Goal: Task Accomplishment & Management: Use online tool/utility

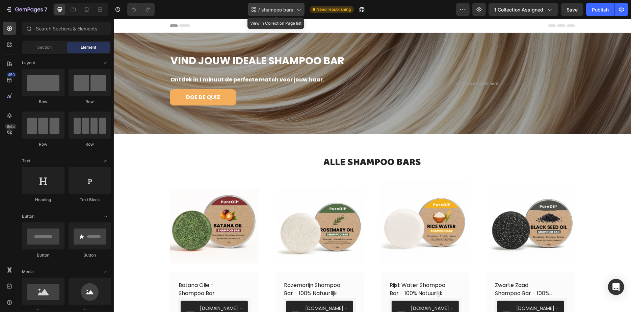
click at [298, 11] on icon at bounding box center [298, 9] width 7 height 7
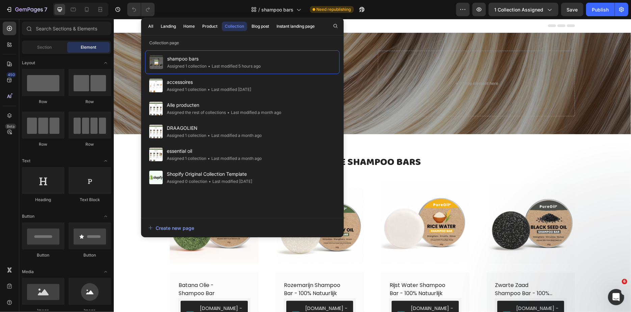
click at [472, 11] on div "Preview 1 collection assigned Save Publish" at bounding box center [542, 10] width 172 height 14
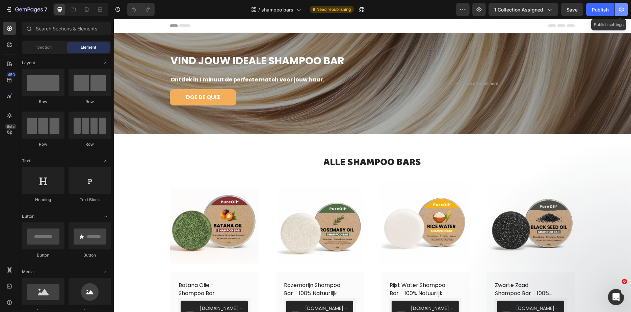
click at [622, 6] on icon "button" at bounding box center [621, 9] width 7 height 7
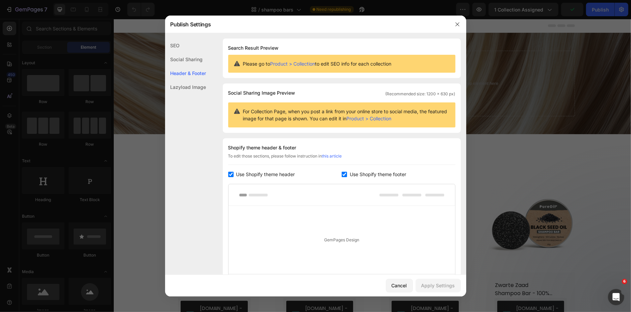
scroll to position [76, 0]
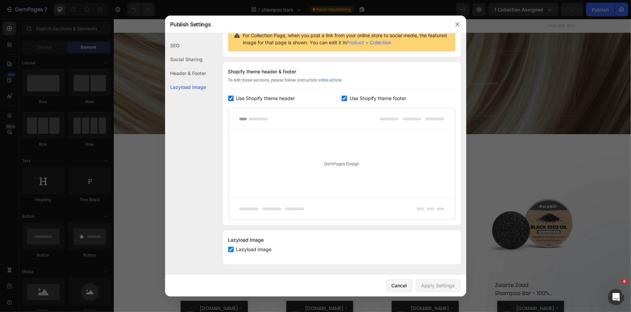
drag, startPoint x: 137, startPoint y: 179, endPoint x: 123, endPoint y: 74, distance: 105.9
click at [137, 179] on div at bounding box center [315, 156] width 631 height 312
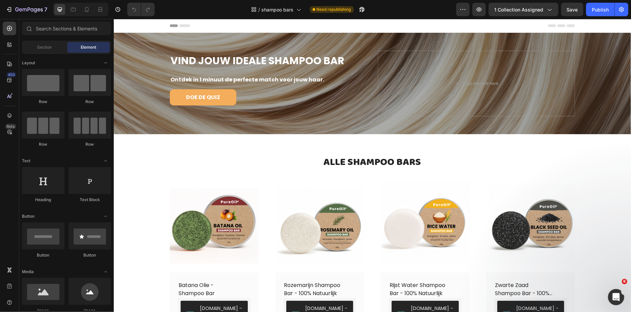
click at [289, 17] on div "/ shampoo bars" at bounding box center [276, 9] width 57 height 16
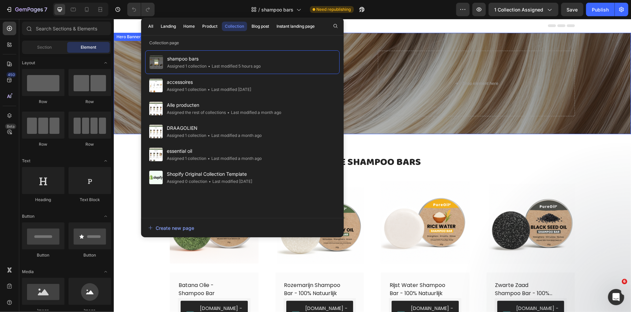
click at [377, 75] on div "VIND JOUW IDEALE SHAMPOO BAR Heading Ontdek in 1 minuut de perfecte match voor …" at bounding box center [372, 83] width 405 height 87
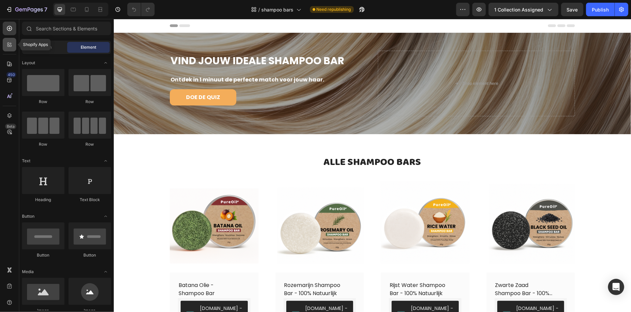
click at [7, 49] on div at bounding box center [10, 45] width 14 height 14
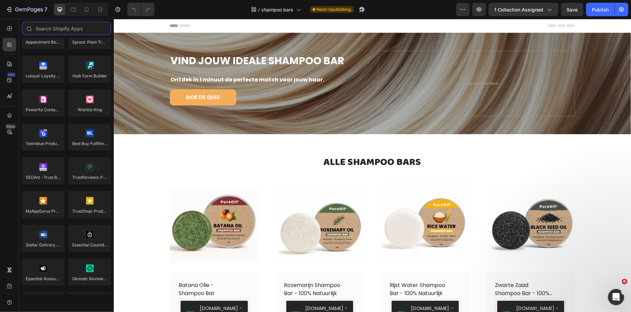
scroll to position [1879, 0]
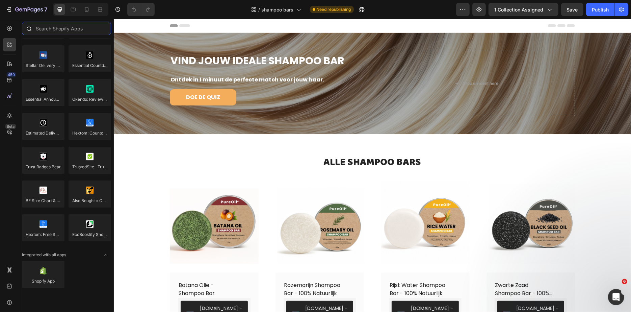
click at [64, 31] on input "text" at bounding box center [66, 29] width 89 height 14
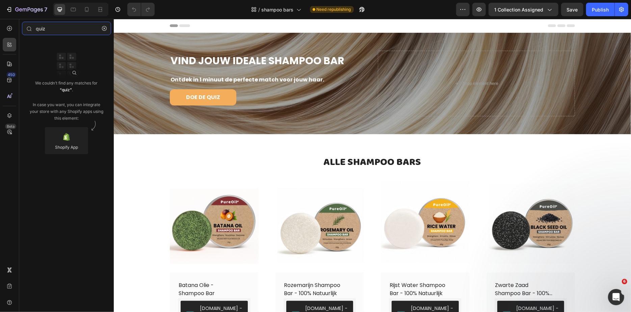
type input "quiz"
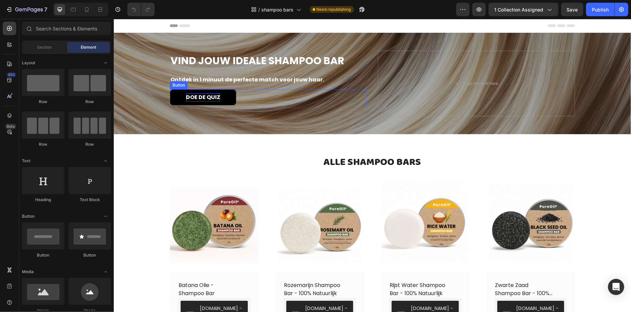
click at [205, 94] on p "DOE DE QUIZ" at bounding box center [203, 97] width 34 height 8
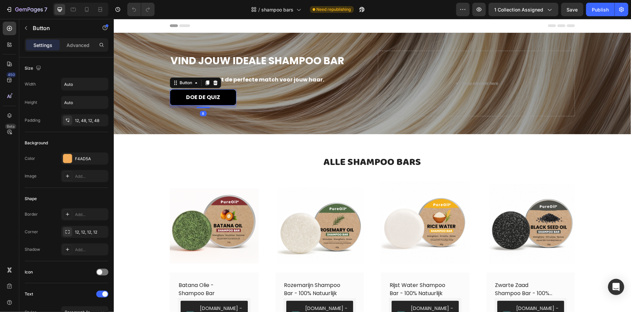
click at [226, 98] on button "DOE DE QUIZ" at bounding box center [203, 97] width 67 height 16
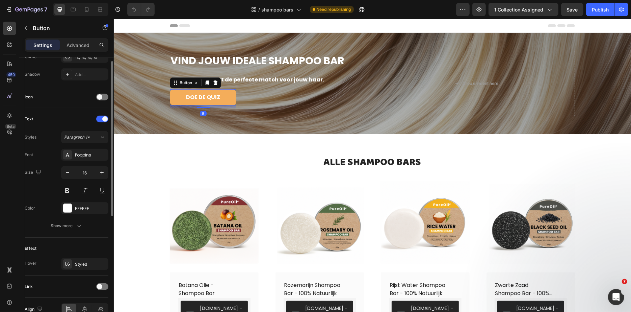
scroll to position [209, 0]
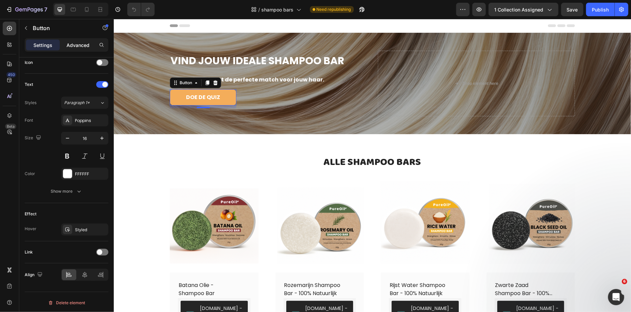
click at [78, 48] on p "Advanced" at bounding box center [78, 45] width 23 height 7
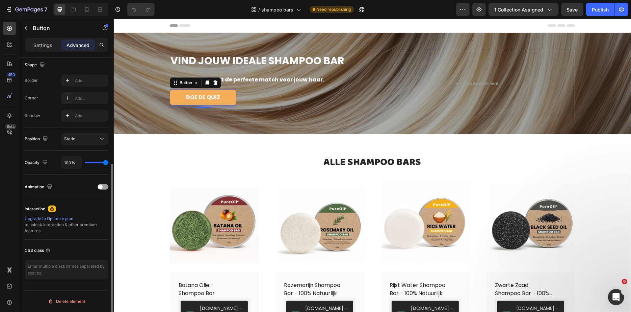
scroll to position [176, 0]
click at [41, 49] on div "Settings" at bounding box center [43, 45] width 34 height 11
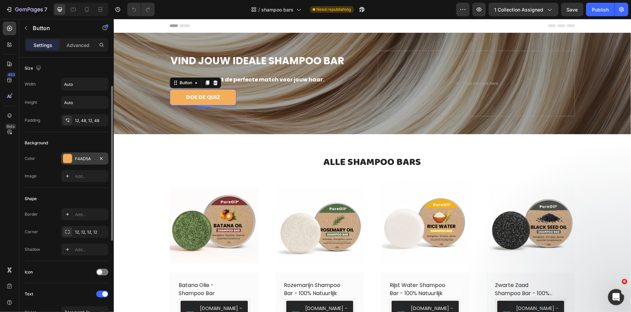
scroll to position [209, 0]
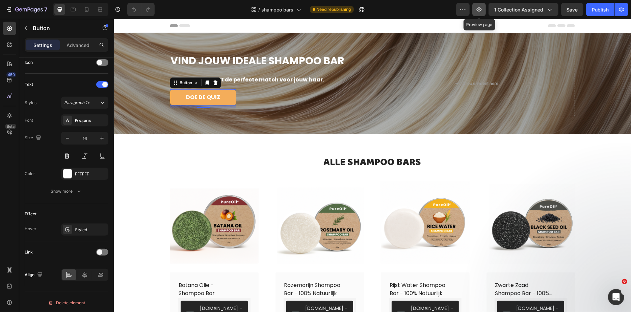
click at [475, 12] on button "button" at bounding box center [480, 10] width 14 height 14
click at [478, 7] on icon "button" at bounding box center [479, 9] width 7 height 7
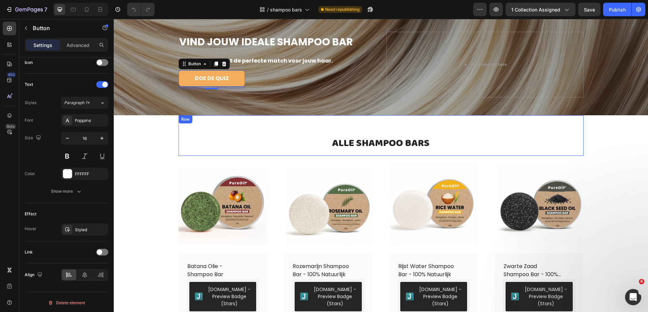
scroll to position [0, 0]
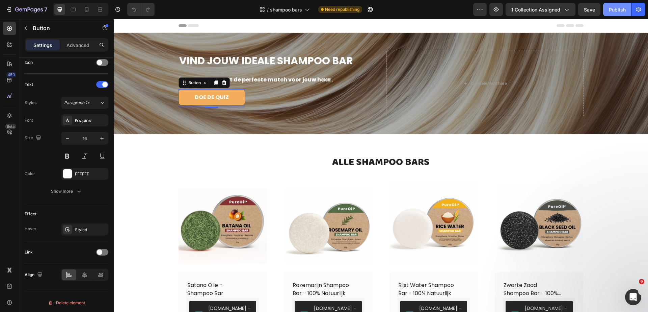
click at [621, 5] on button "Publish" at bounding box center [618, 10] width 28 height 14
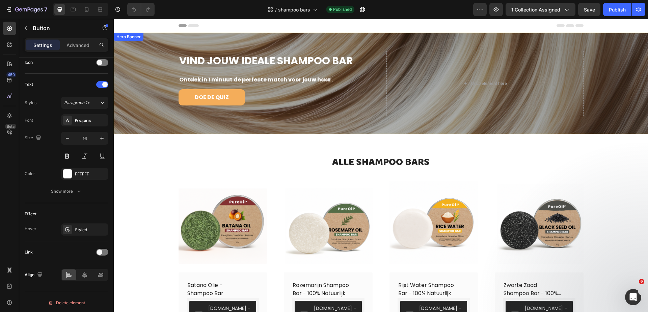
click at [160, 87] on div "Overlay" at bounding box center [381, 83] width 535 height 101
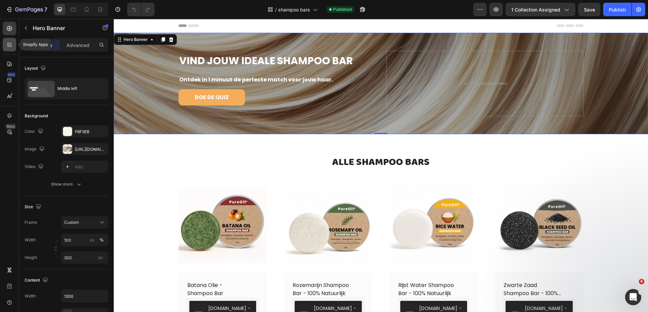
click at [12, 46] on icon at bounding box center [9, 44] width 7 height 7
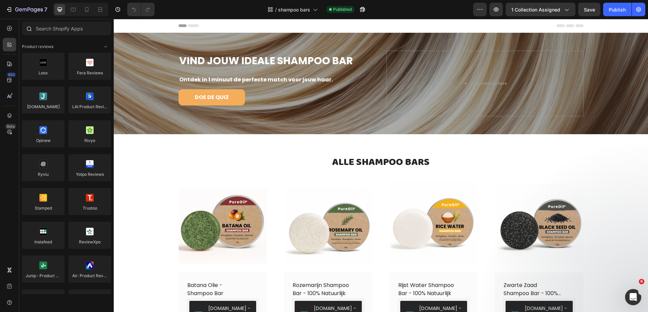
click at [54, 35] on div at bounding box center [66, 30] width 95 height 16
click at [51, 33] on input "text" at bounding box center [66, 29] width 89 height 14
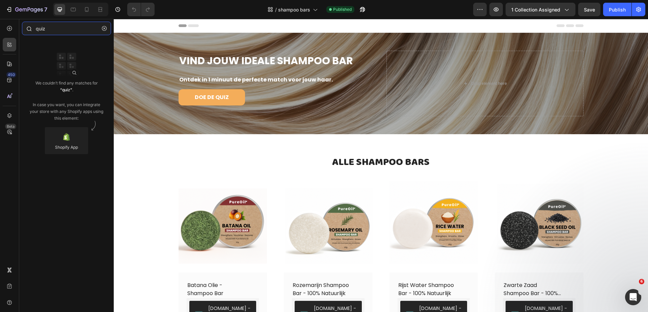
type input "quiz"
click at [74, 137] on div at bounding box center [66, 140] width 43 height 27
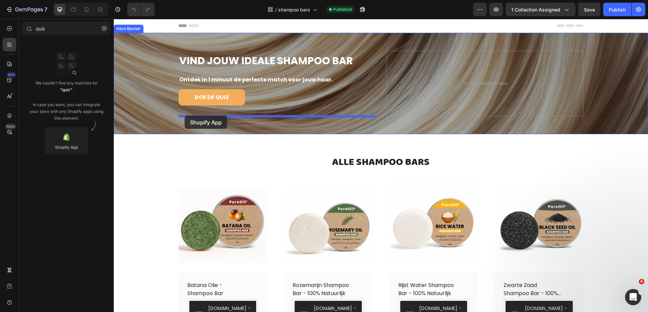
drag, startPoint x: 181, startPoint y: 154, endPoint x: 185, endPoint y: 116, distance: 39.0
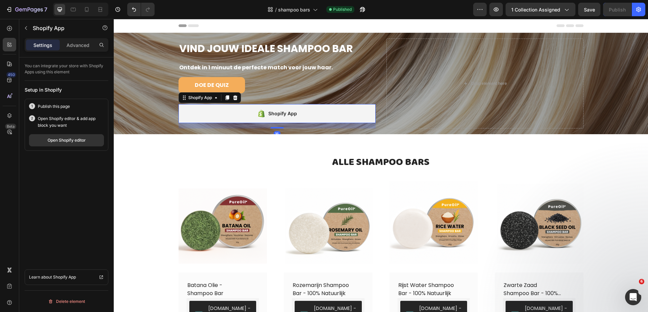
click at [237, 112] on div "Shopify App" at bounding box center [277, 113] width 197 height 19
click at [61, 145] on button "Open Shopify editor" at bounding box center [66, 140] width 75 height 12
click at [242, 119] on div "Shopify App" at bounding box center [277, 113] width 197 height 19
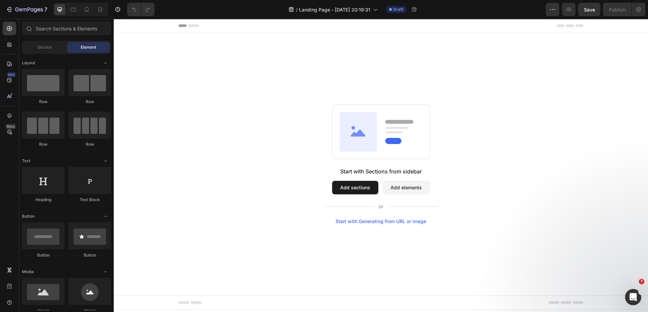
click at [354, 188] on button "Add sections" at bounding box center [355, 188] width 46 height 14
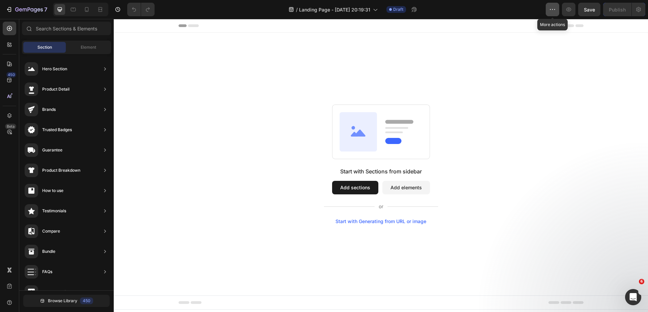
click at [548, 7] on button "button" at bounding box center [553, 10] width 14 height 14
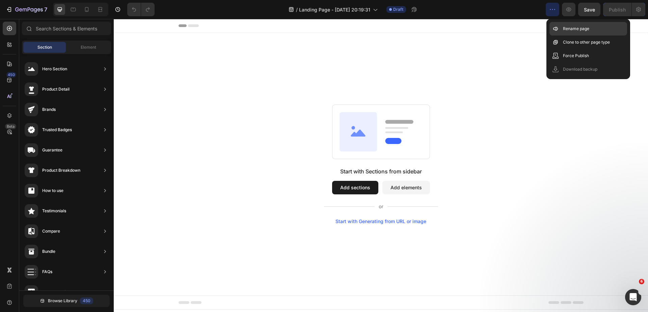
click at [553, 26] on icon at bounding box center [556, 28] width 7 height 7
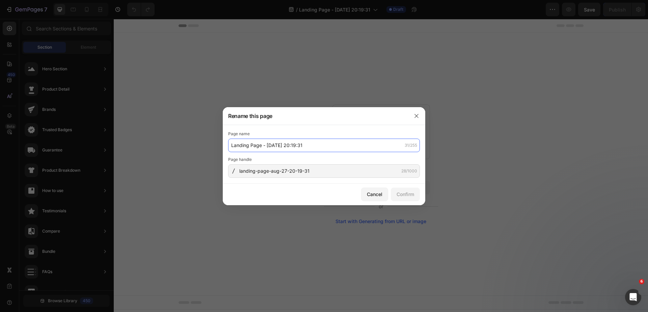
click at [266, 141] on input "Landing Page - Aug 27, 20:19:31" at bounding box center [324, 145] width 192 height 14
type input "quiz shampoo bar"
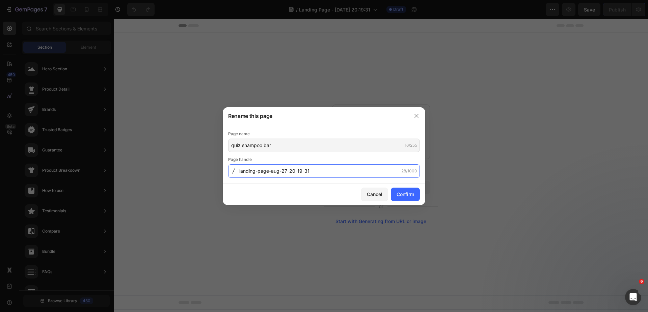
click at [276, 165] on input "landing-page-aug-27-20-19-31" at bounding box center [324, 171] width 192 height 14
drag, startPoint x: 327, startPoint y: 174, endPoint x: 227, endPoint y: 168, distance: 99.8
click at [227, 168] on div "Page name quiz shampoo bar 16/255 Page handle landing-page-aug-27-20-19-31 28/1…" at bounding box center [324, 154] width 203 height 58
type input "quiz-shampoo-bar"
click at [400, 193] on div "Confirm" at bounding box center [406, 193] width 18 height 7
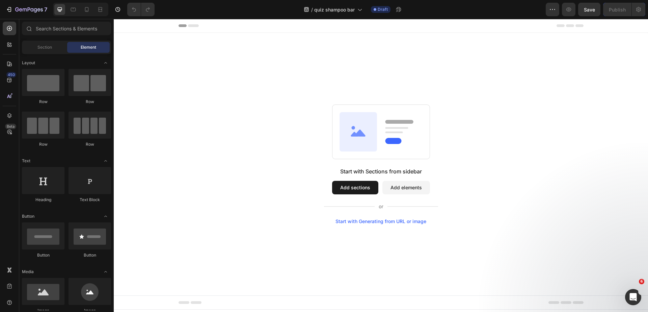
click at [355, 194] on div "Start with Sections from sidebar Add sections Add elements Start with Generatin…" at bounding box center [381, 195] width 114 height 57
click at [359, 186] on button "Add sections" at bounding box center [355, 188] width 46 height 14
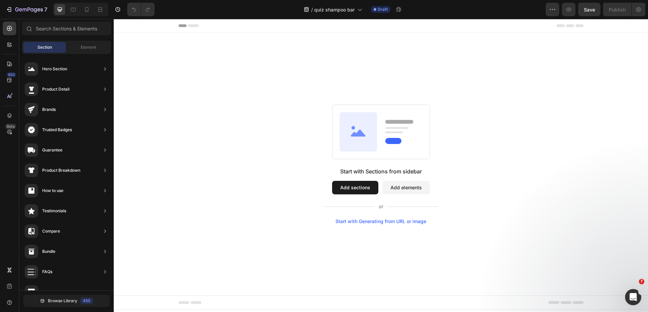
click at [400, 186] on button "Add elements" at bounding box center [407, 188] width 48 height 14
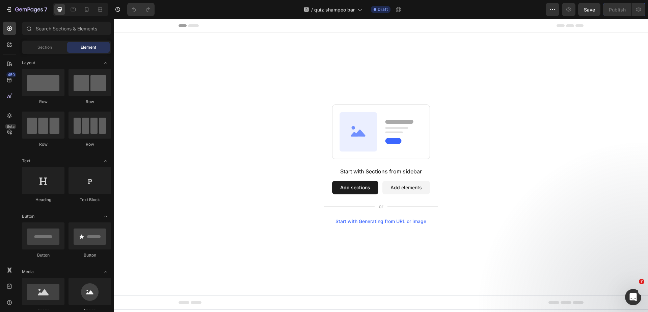
click at [354, 185] on button "Add sections" at bounding box center [355, 188] width 46 height 14
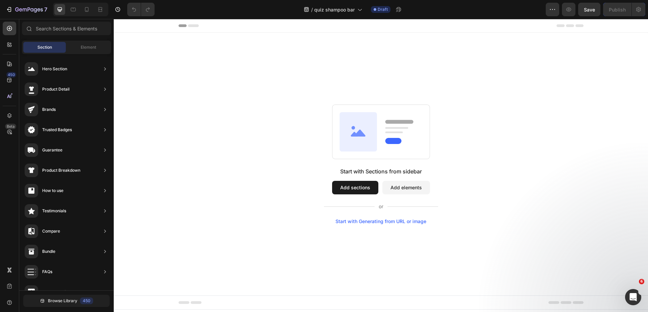
click at [417, 189] on button "Add elements" at bounding box center [407, 188] width 48 height 14
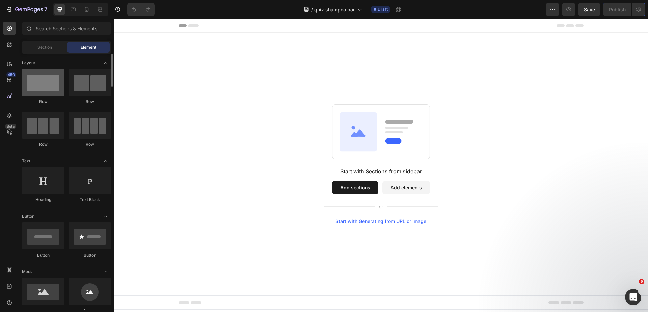
click at [44, 86] on div at bounding box center [43, 82] width 43 height 27
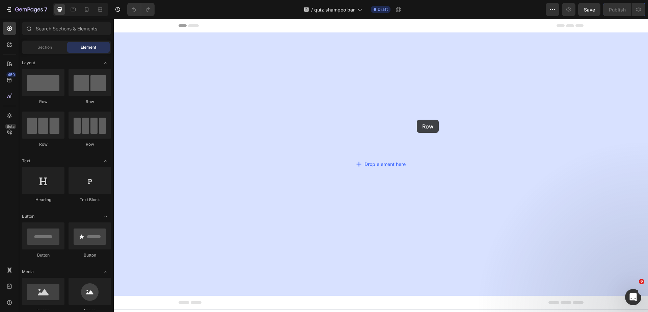
drag, startPoint x: 149, startPoint y: 113, endPoint x: 413, endPoint y: 119, distance: 264.9
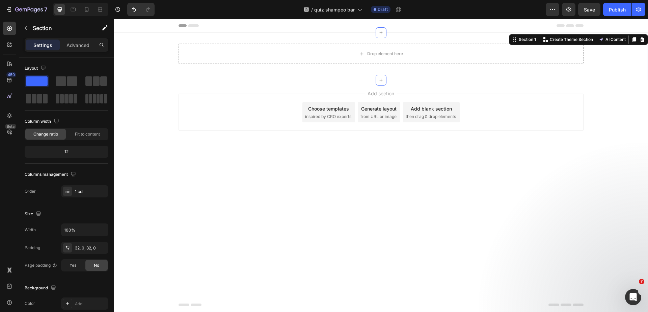
click at [621, 45] on div "Drop element here Row" at bounding box center [381, 57] width 535 height 26
click at [617, 8] on div "Publish" at bounding box center [617, 9] width 17 height 7
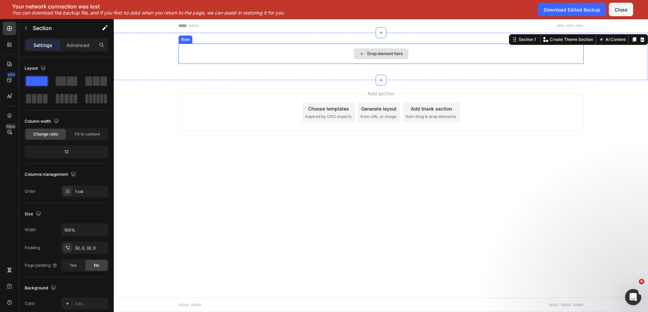
click at [284, 59] on div "Drop element here" at bounding box center [381, 54] width 405 height 20
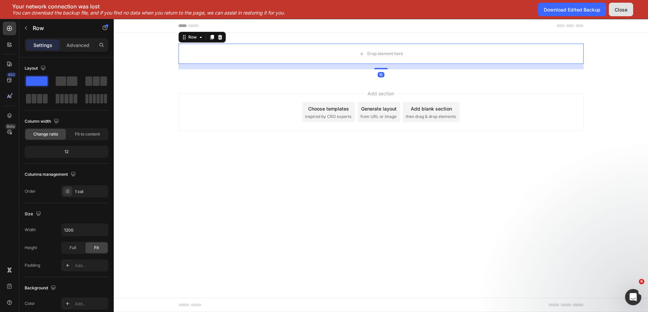
click at [621, 9] on div "Close" at bounding box center [621, 9] width 13 height 7
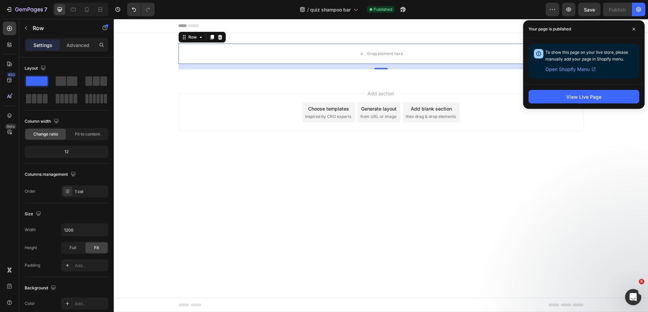
click at [263, 80] on div "Add section Choose templates inspired by CRO experts Generate layout from URL o…" at bounding box center [381, 121] width 535 height 83
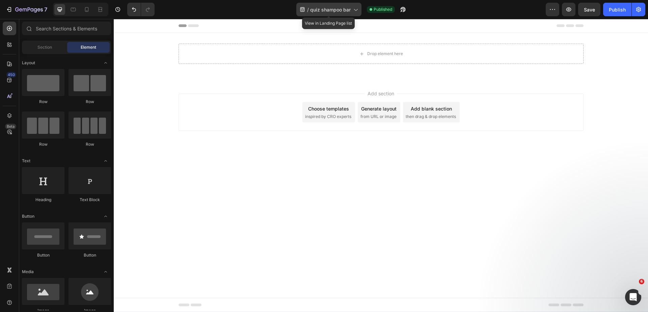
click at [340, 12] on span "quiz shampoo bar" at bounding box center [330, 9] width 41 height 7
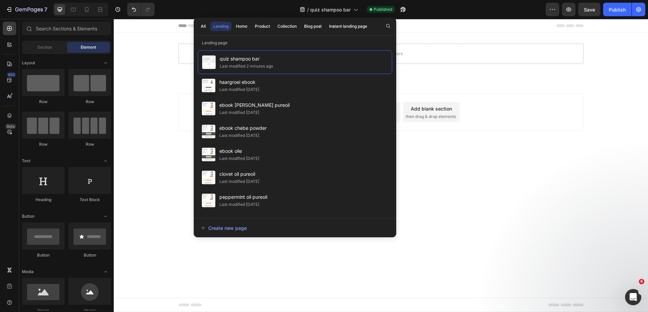
drag, startPoint x: 469, startPoint y: 92, endPoint x: 397, endPoint y: 69, distance: 76.3
click at [469, 92] on div "Add section Choose templates inspired by CRO experts Generate layout from URL o…" at bounding box center [381, 121] width 535 height 83
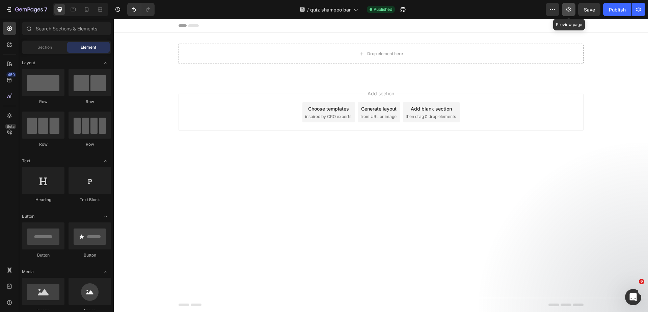
click at [567, 8] on icon "button" at bounding box center [569, 9] width 7 height 7
click at [128, 303] on span "Footer" at bounding box center [133, 304] width 13 height 7
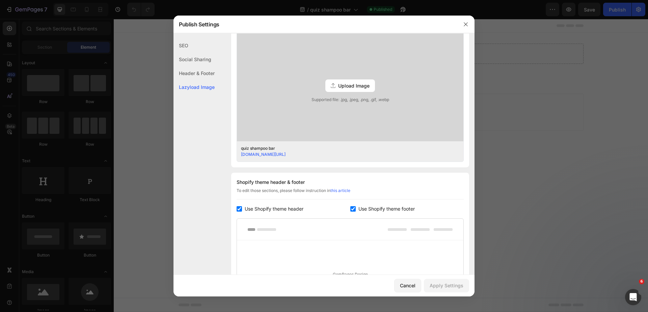
scroll to position [294, 0]
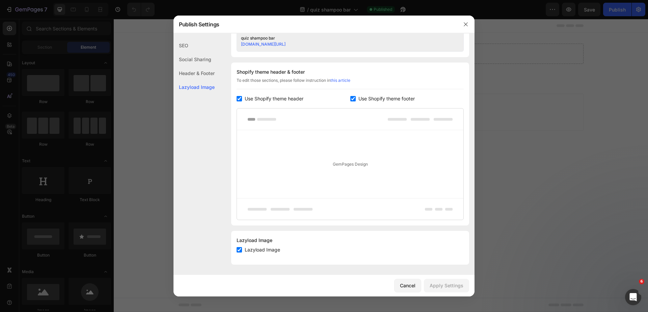
click at [239, 100] on input "checkbox" at bounding box center [239, 98] width 5 height 5
checkbox input "false"
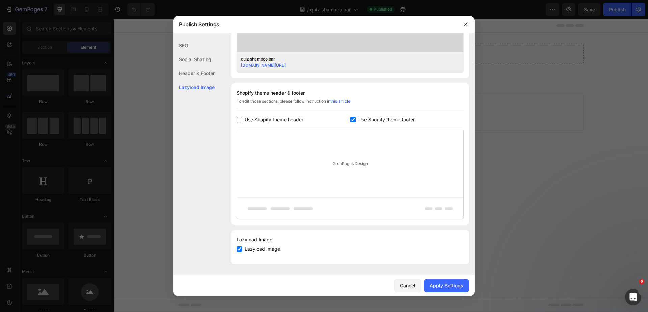
scroll to position [272, 0]
click at [352, 121] on input "checkbox" at bounding box center [353, 120] width 5 height 5
checkbox input "false"
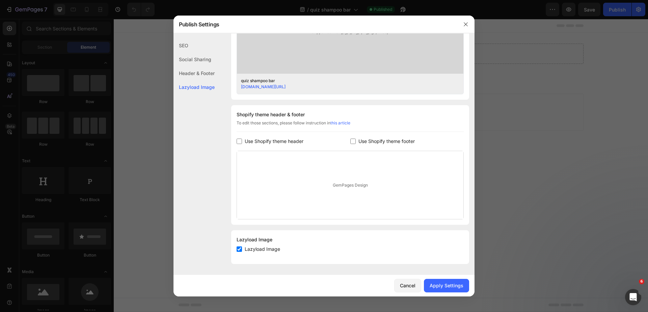
scroll to position [251, 0]
click at [450, 286] on div "Apply Settings" at bounding box center [447, 285] width 34 height 7
click at [464, 25] on icon "button" at bounding box center [465, 24] width 5 height 5
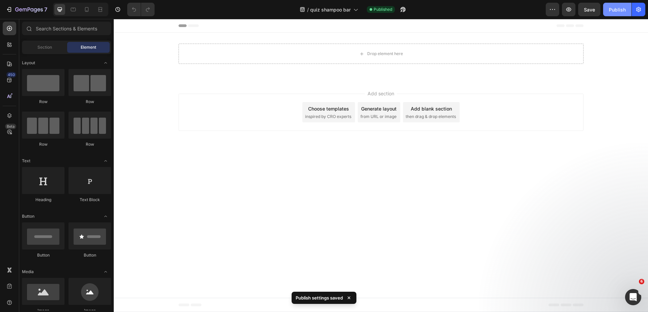
click at [614, 14] on button "Publish" at bounding box center [618, 10] width 28 height 14
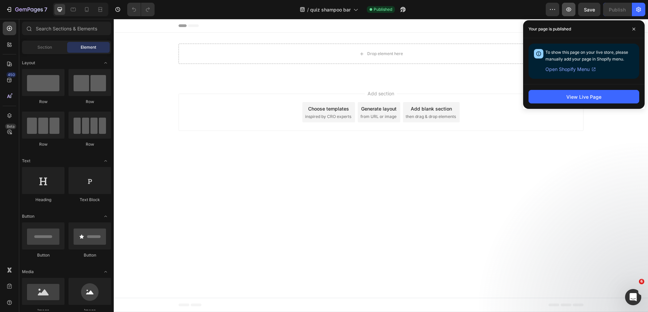
click at [566, 7] on button "button" at bounding box center [569, 10] width 14 height 14
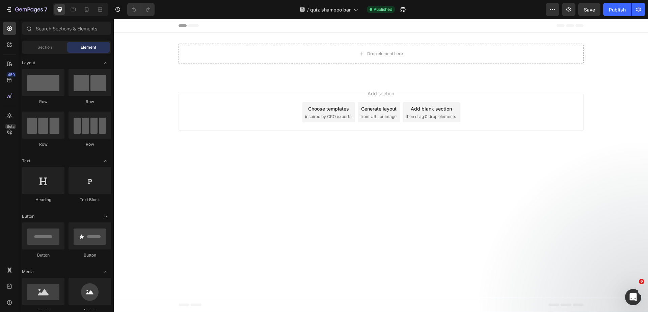
click at [130, 27] on span "Header" at bounding box center [134, 25] width 15 height 7
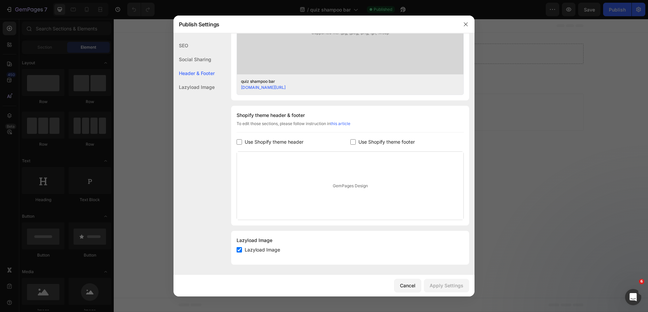
click at [239, 142] on input "checkbox" at bounding box center [239, 141] width 5 height 5
checkbox input "true"
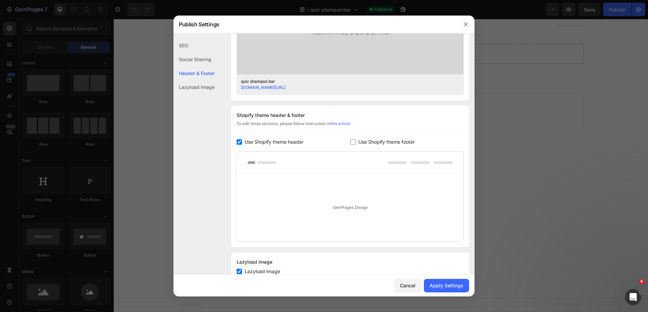
click at [359, 142] on span "Use Shopify theme footer" at bounding box center [387, 142] width 56 height 8
checkbox input "true"
click at [439, 285] on div "Apply Settings" at bounding box center [447, 285] width 34 height 7
click at [537, 70] on div at bounding box center [324, 156] width 648 height 312
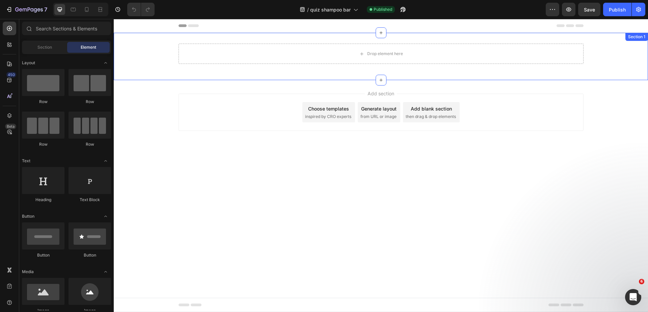
click at [160, 66] on div "Drop element here Row" at bounding box center [381, 57] width 535 height 26
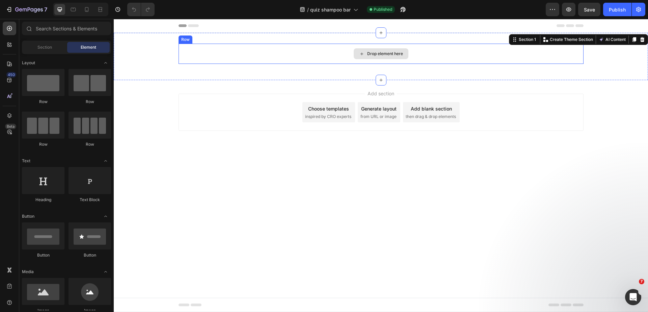
click at [393, 55] on div "Drop element here" at bounding box center [385, 53] width 36 height 5
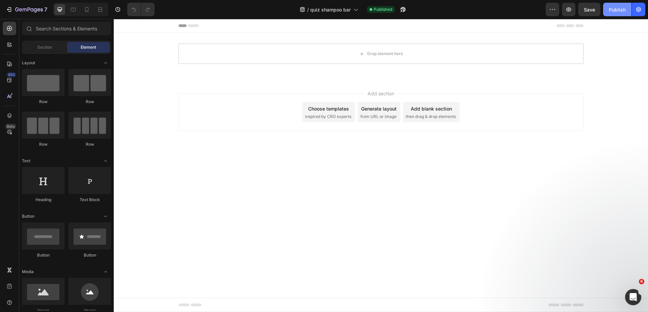
click at [615, 12] on div "Publish" at bounding box center [617, 9] width 17 height 7
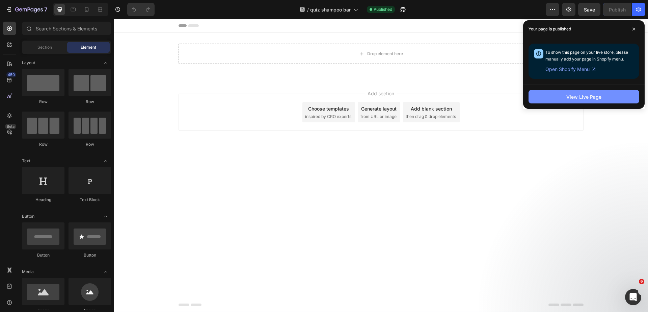
click at [594, 98] on div "View Live Page" at bounding box center [584, 96] width 35 height 7
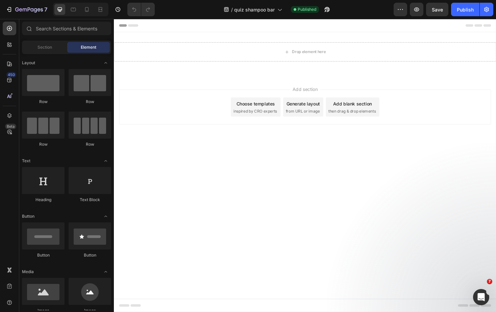
click at [134, 26] on span "Header" at bounding box center [134, 25] width 15 height 7
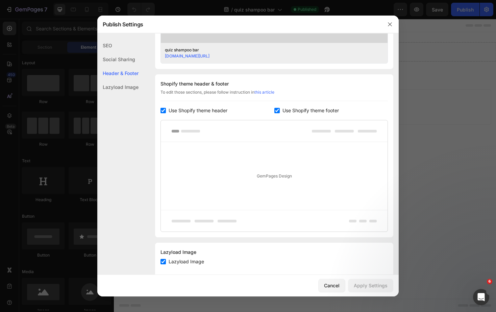
scroll to position [294, 0]
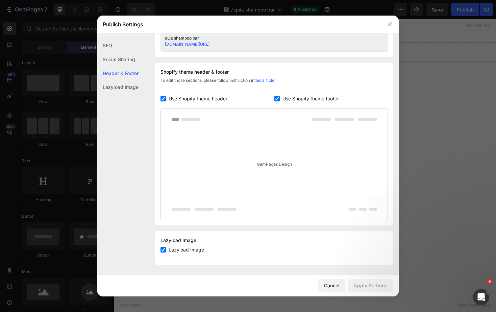
click at [179, 98] on span "Use Shopify theme header" at bounding box center [198, 99] width 59 height 8
checkbox input "false"
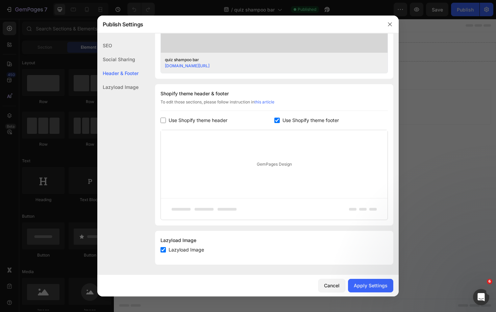
click at [283, 118] on span "Use Shopify theme footer" at bounding box center [310, 120] width 56 height 8
checkbox input "false"
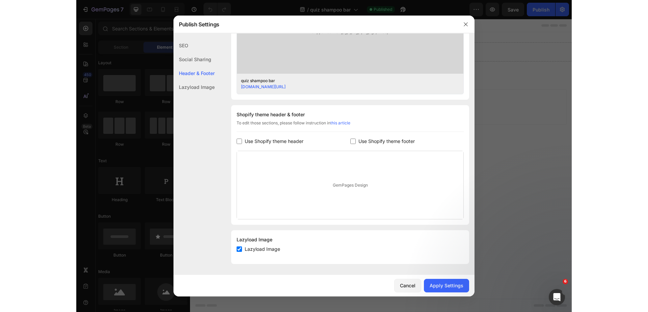
scroll to position [251, 0]
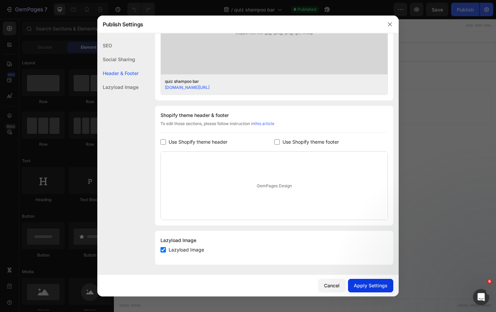
click at [374, 290] on button "Apply Settings" at bounding box center [370, 286] width 45 height 14
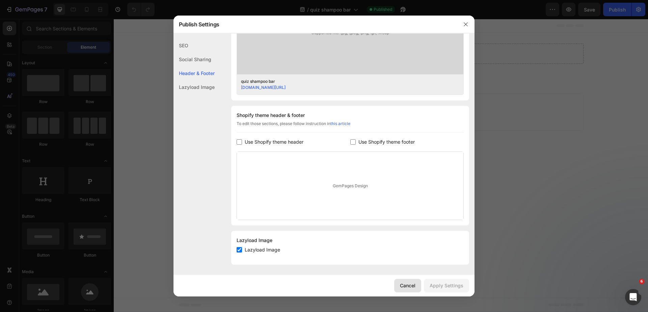
click at [405, 287] on div "Cancel" at bounding box center [408, 285] width 16 height 7
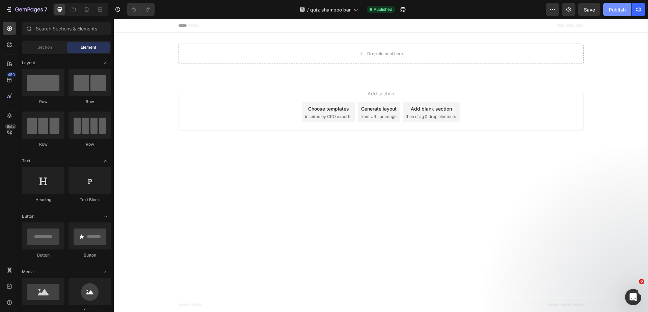
click at [622, 10] on div "Publish" at bounding box center [617, 9] width 17 height 7
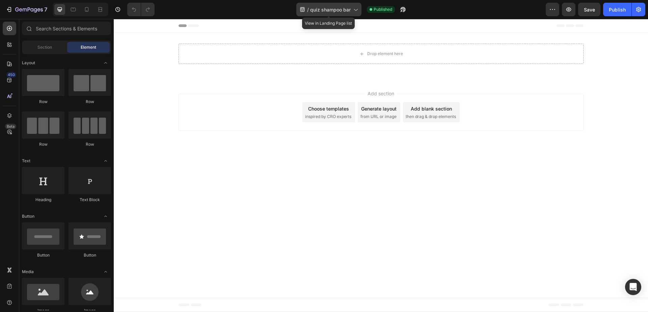
click at [339, 9] on span "quiz shampoo bar" at bounding box center [330, 9] width 41 height 7
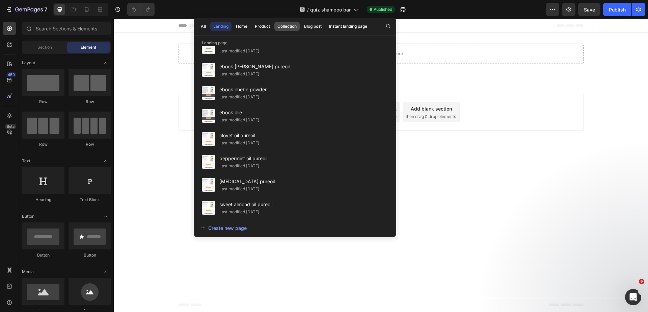
click at [283, 24] on div "Collection" at bounding box center [287, 26] width 19 height 6
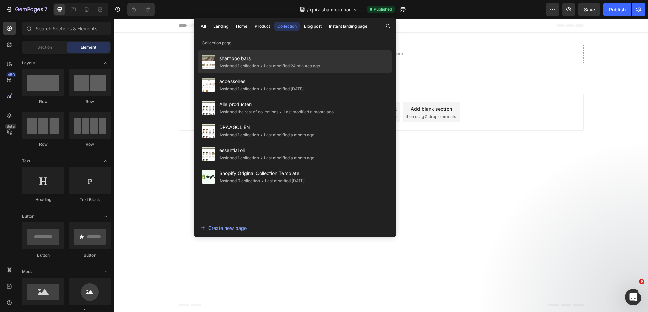
click at [267, 60] on span "shampoo bars" at bounding box center [270, 58] width 101 height 8
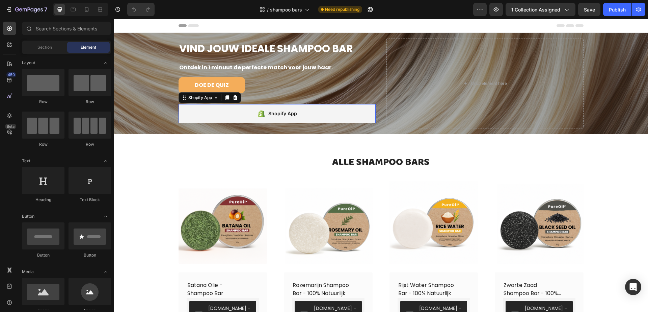
click at [223, 113] on div "Shopify App" at bounding box center [277, 113] width 197 height 19
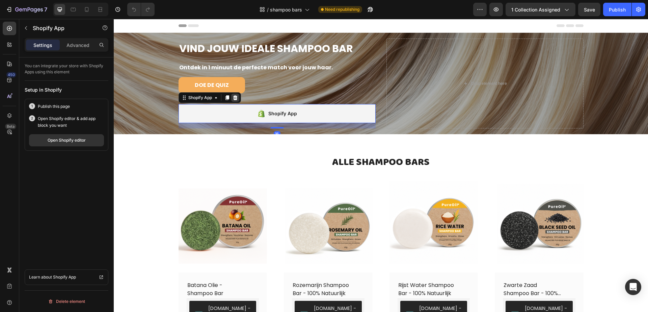
click at [235, 101] on div at bounding box center [235, 98] width 8 height 8
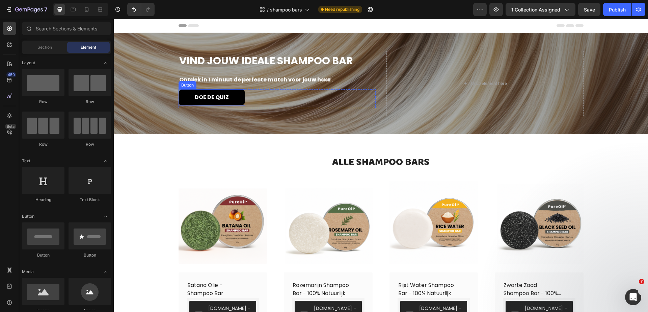
click at [229, 96] on button "DOE DE QUIZ" at bounding box center [212, 97] width 67 height 16
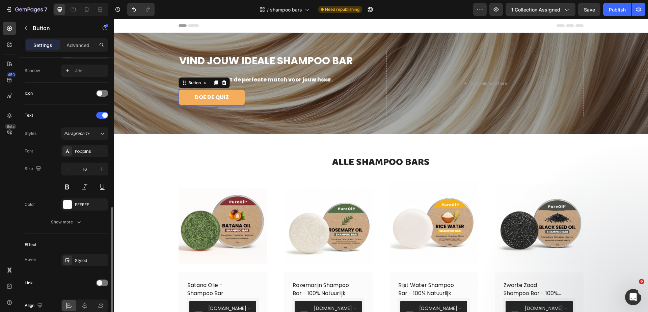
scroll to position [209, 0]
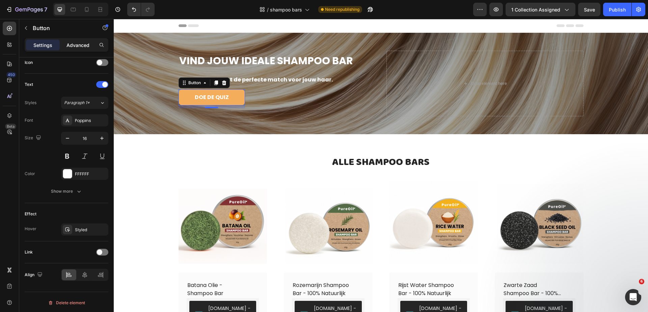
click at [76, 46] on p "Advanced" at bounding box center [78, 45] width 23 height 7
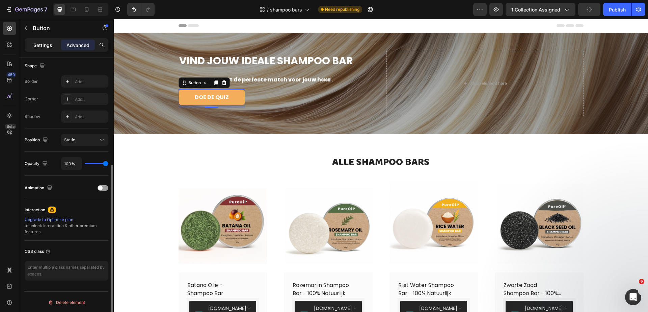
click at [37, 44] on p "Settings" at bounding box center [42, 45] width 19 height 7
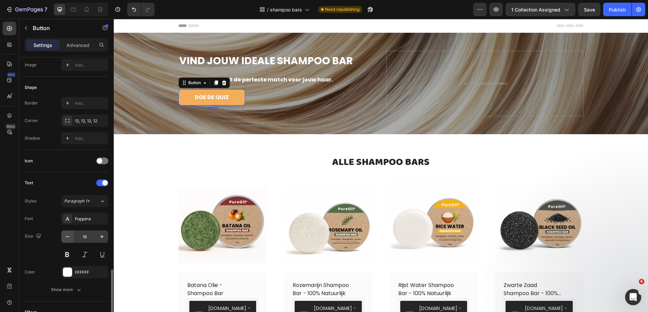
scroll to position [209, 0]
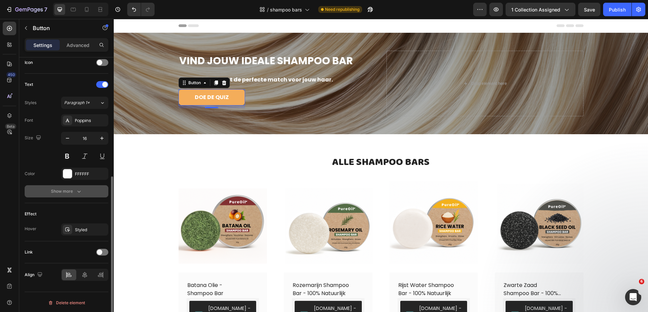
click at [72, 193] on div "Show more" at bounding box center [66, 191] width 31 height 7
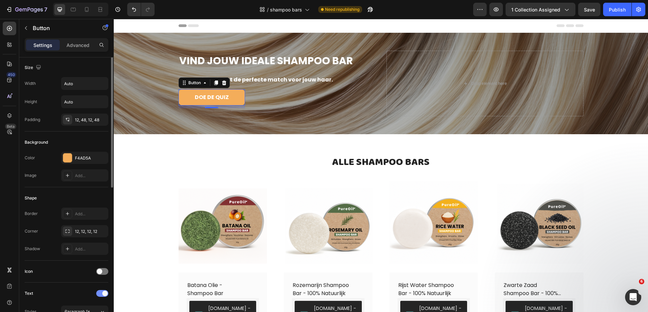
scroll to position [0, 0]
click at [84, 45] on p "Advanced" at bounding box center [78, 45] width 23 height 7
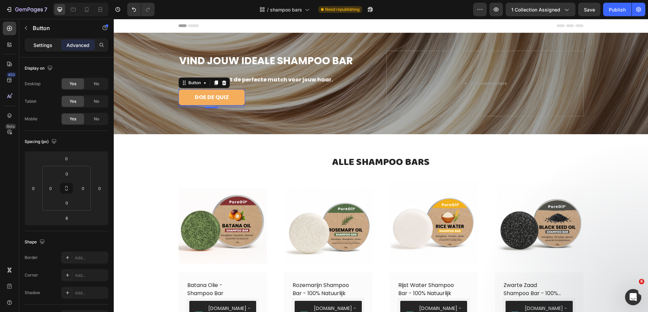
click at [46, 46] on p "Settings" at bounding box center [42, 45] width 19 height 7
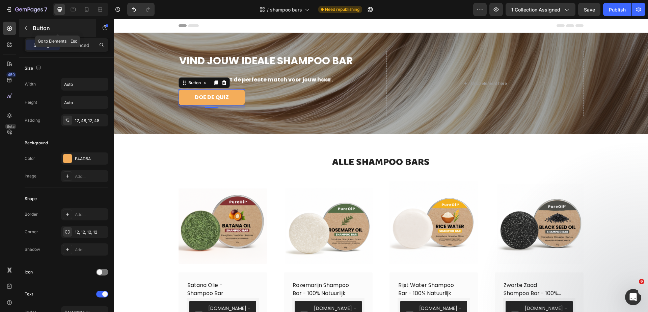
click at [21, 32] on div at bounding box center [26, 28] width 11 height 11
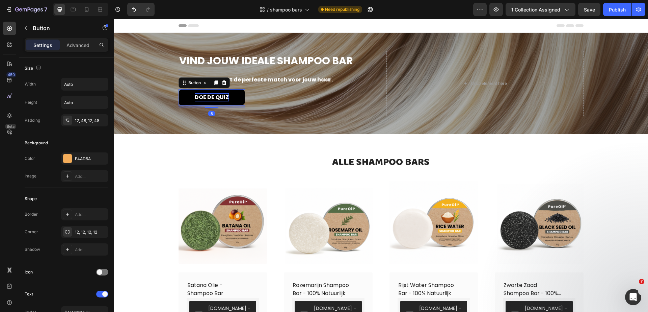
click at [197, 96] on p "DOE DE QUIZ" at bounding box center [212, 97] width 34 height 8
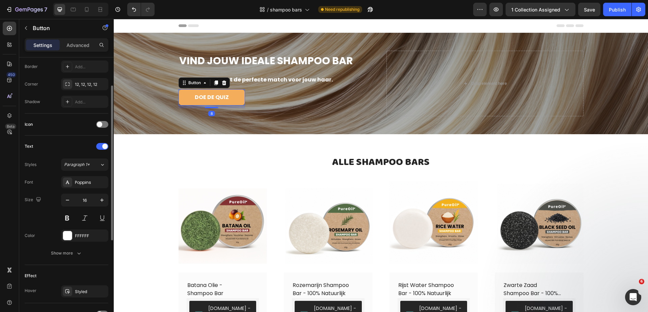
scroll to position [209, 0]
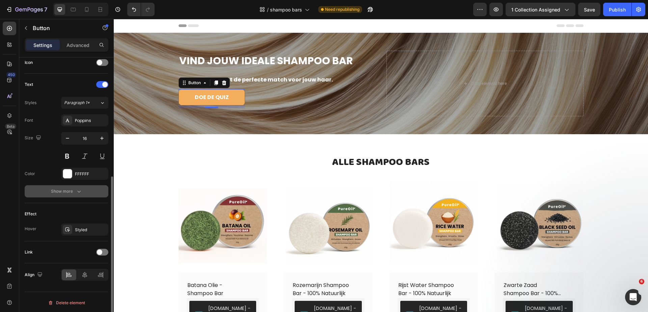
click at [62, 190] on div "Show more" at bounding box center [66, 191] width 31 height 7
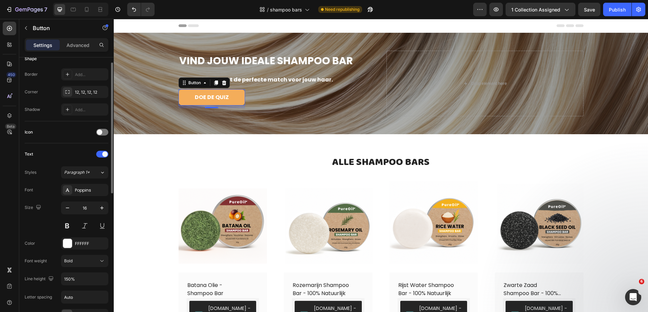
scroll to position [0, 0]
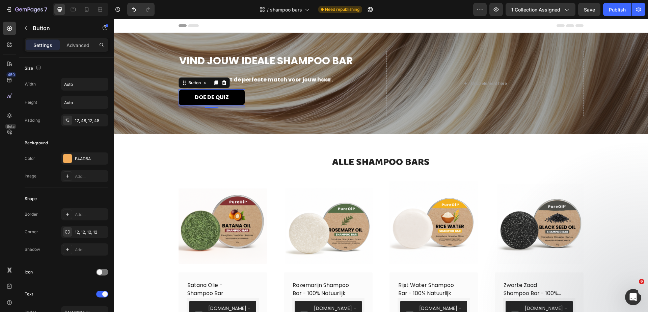
click at [229, 99] on button "DOE DE QUIZ" at bounding box center [212, 97] width 67 height 16
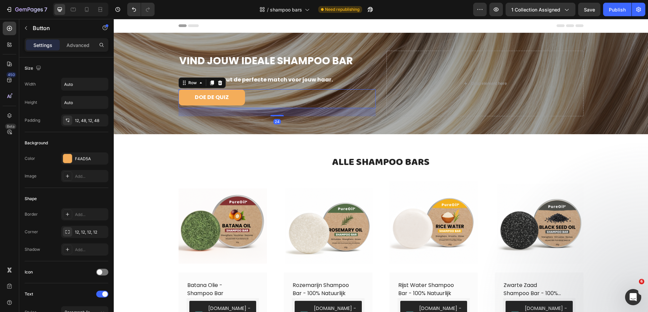
click at [258, 100] on div "DOE DE QUIZ Button Row 24" at bounding box center [277, 98] width 197 height 19
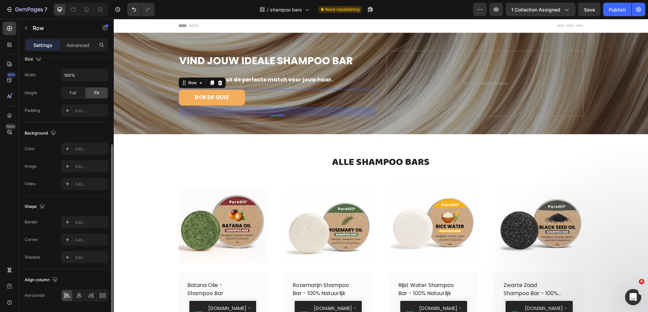
scroll to position [158, 0]
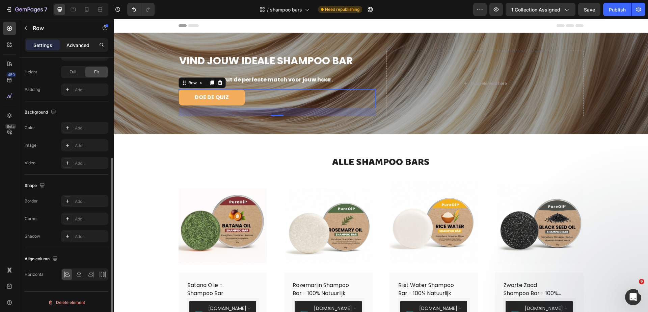
click at [84, 43] on p "Advanced" at bounding box center [78, 45] width 23 height 7
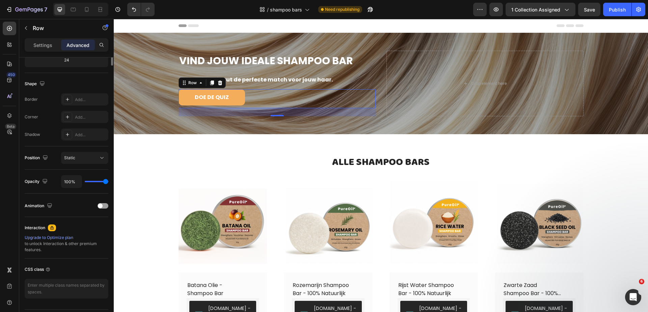
scroll to position [0, 0]
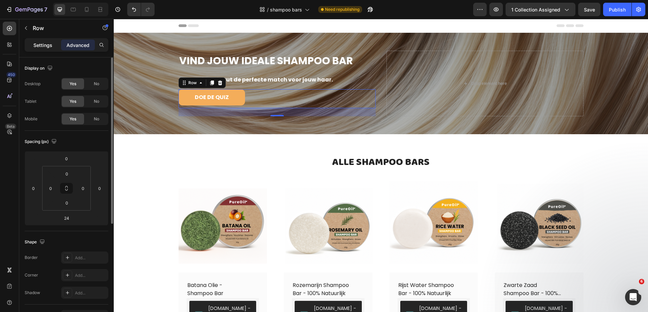
click at [50, 42] on p "Settings" at bounding box center [42, 45] width 19 height 7
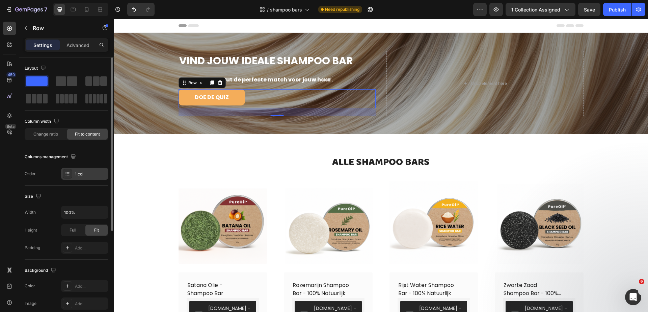
click at [74, 170] on div "1 col" at bounding box center [84, 174] width 47 height 12
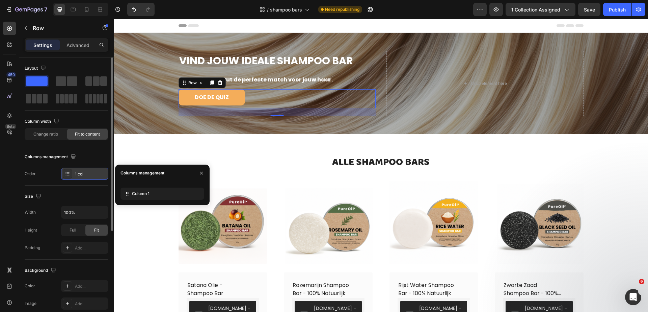
click at [74, 170] on div "1 col" at bounding box center [84, 174] width 47 height 12
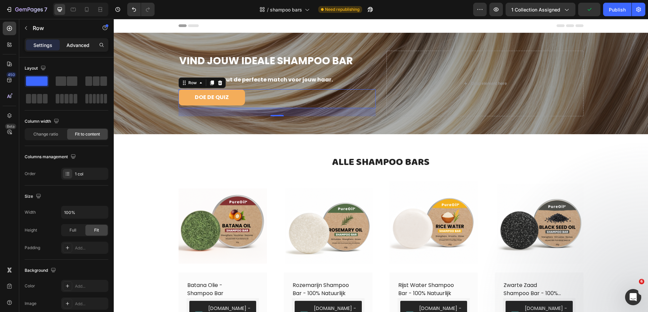
click at [77, 48] on div "Advanced" at bounding box center [78, 45] width 34 height 11
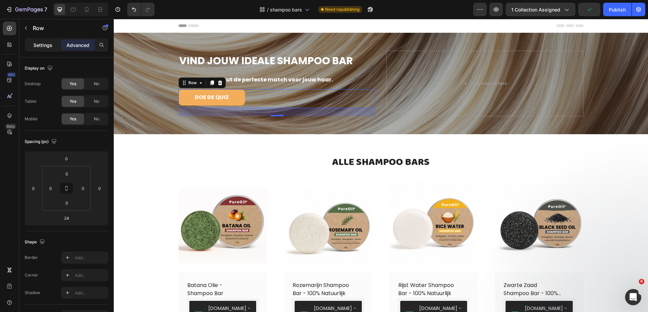
click at [52, 46] on p "Settings" at bounding box center [42, 45] width 19 height 7
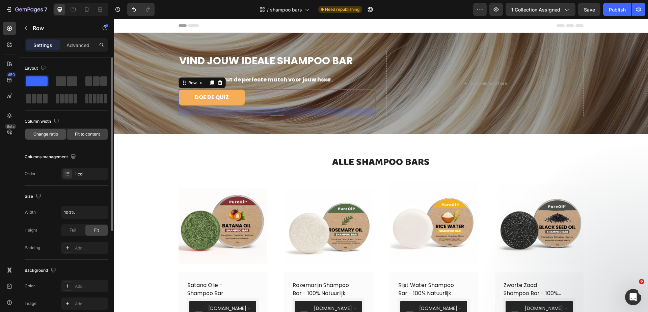
click at [57, 134] on span "Change ratio" at bounding box center [45, 134] width 25 height 6
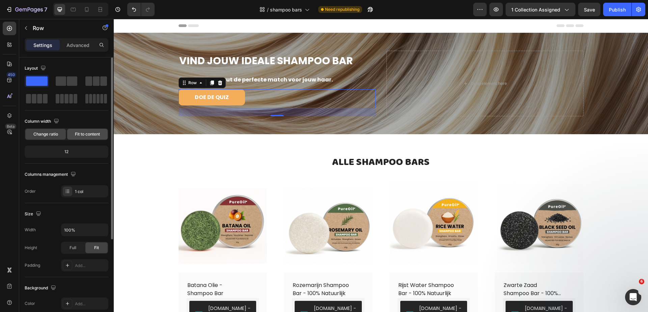
click at [69, 134] on div "Fit to content" at bounding box center [87, 134] width 41 height 11
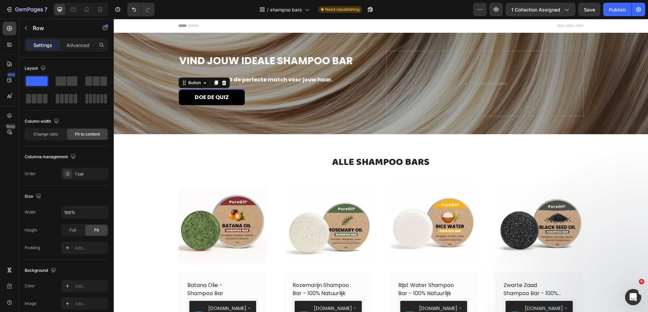
click at [226, 90] on button "DOE DE QUIZ" at bounding box center [212, 97] width 67 height 16
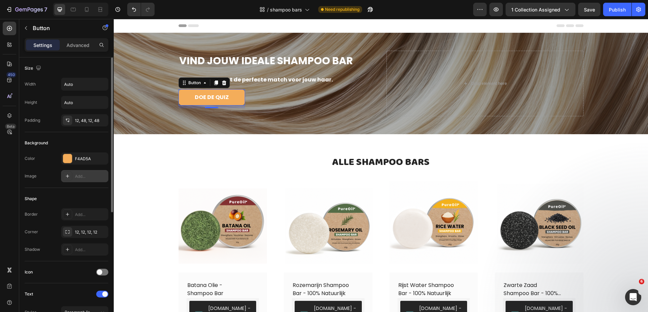
click at [79, 176] on div "Add..." at bounding box center [91, 176] width 32 height 6
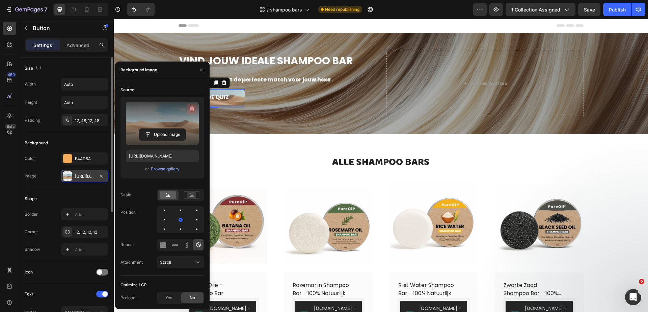
click at [194, 106] on icon "button" at bounding box center [192, 108] width 7 height 7
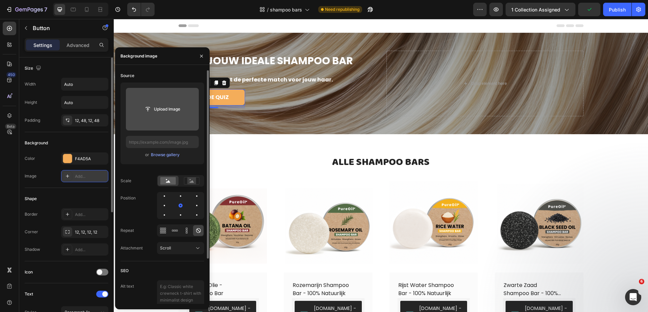
click at [57, 188] on div "Shape Border Add... Corner 12, 12, 12, 12 Shadow Add..." at bounding box center [67, 224] width 84 height 73
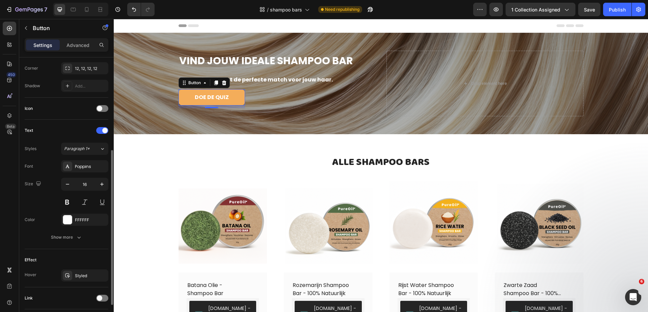
scroll to position [166, 0]
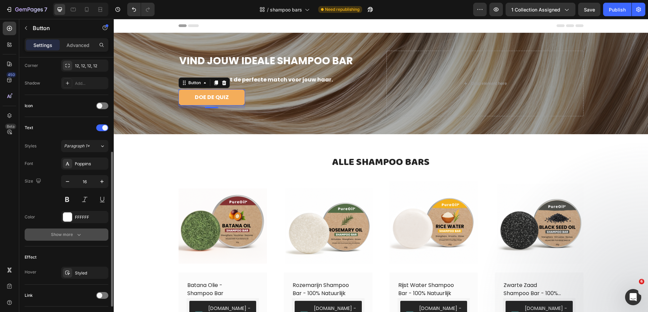
click at [69, 237] on button "Show more" at bounding box center [67, 234] width 84 height 12
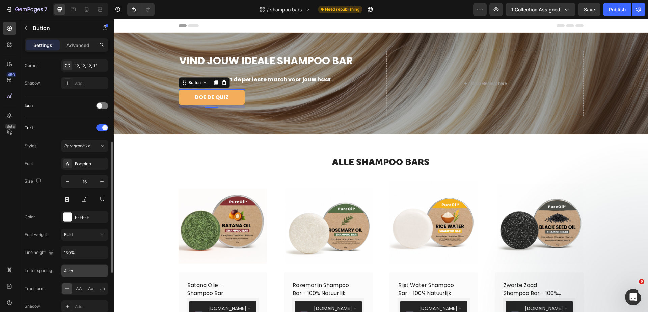
scroll to position [298, 0]
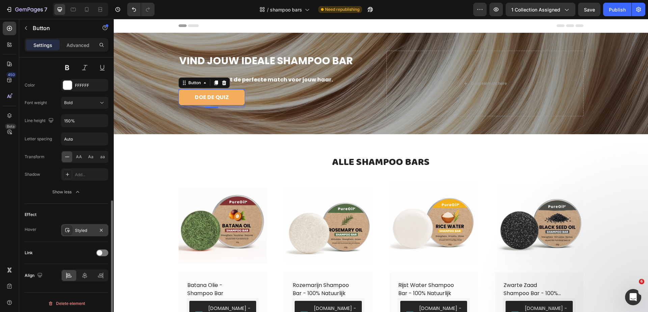
click at [87, 228] on div "Styled" at bounding box center [85, 230] width 20 height 6
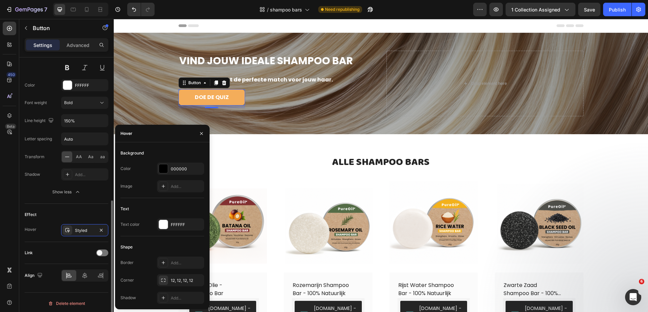
click at [74, 248] on div "Link" at bounding box center [67, 252] width 84 height 11
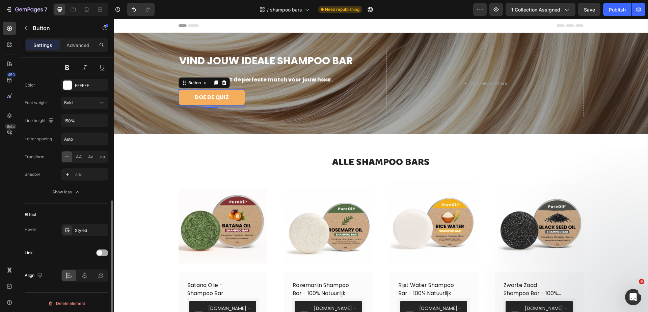
click at [103, 249] on div at bounding box center [102, 252] width 12 height 7
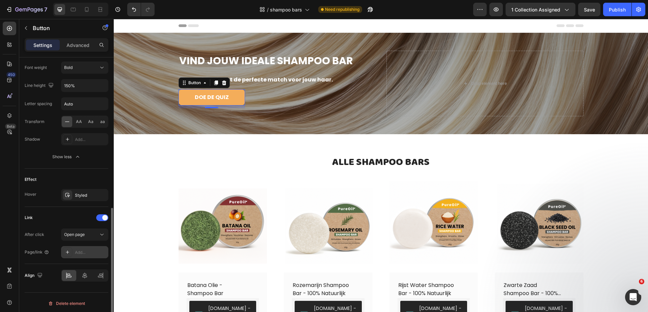
click at [86, 249] on div "Add..." at bounding box center [91, 252] width 32 height 6
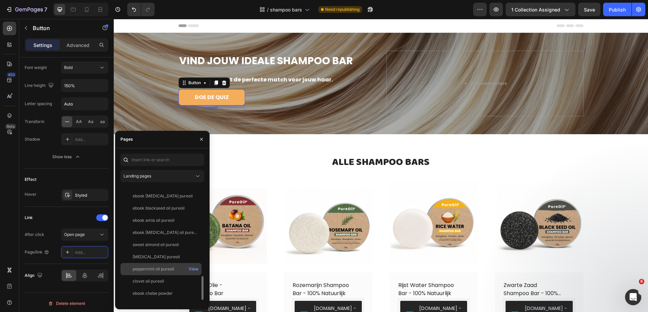
scroll to position [466, 0]
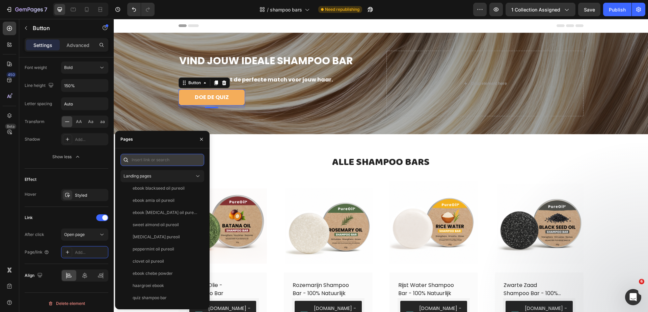
click at [148, 158] on input "text" at bounding box center [163, 160] width 84 height 12
paste input "https://pureoil.nl/pages/quiz-shampoo-bar"
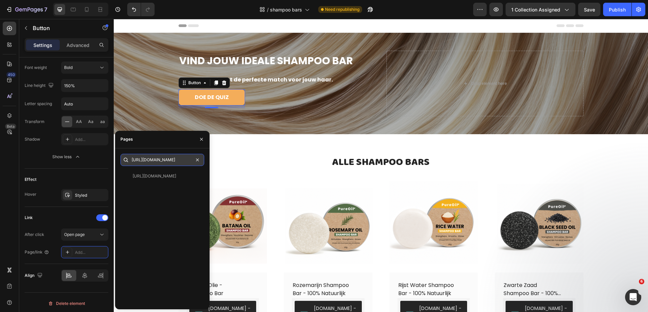
scroll to position [0, 0]
type input "https://pureoil.nl/pages/quiz-shampoo-bar"
click at [161, 178] on div "https://pureoil.nl/pages/quiz-shampoo-bar" at bounding box center [155, 176] width 44 height 6
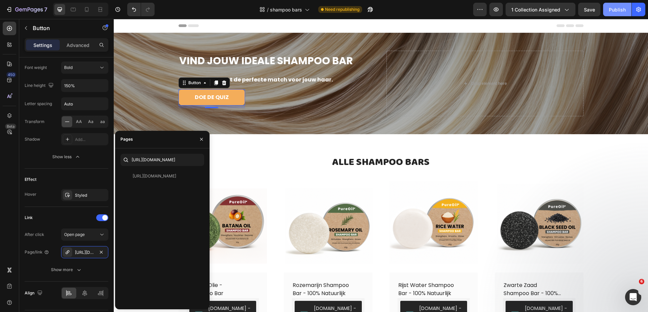
click at [619, 6] on div "Publish" at bounding box center [617, 9] width 17 height 7
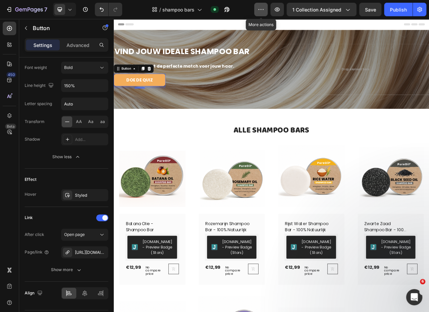
click at [262, 6] on icon "button" at bounding box center [261, 9] width 7 height 7
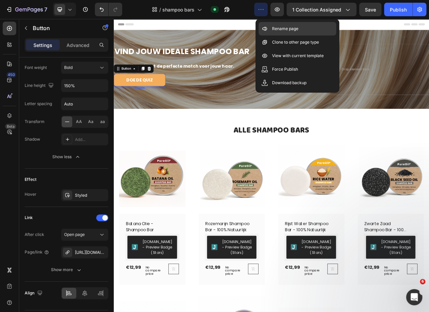
click at [260, 35] on div "Rename page" at bounding box center [298, 42] width 78 height 14
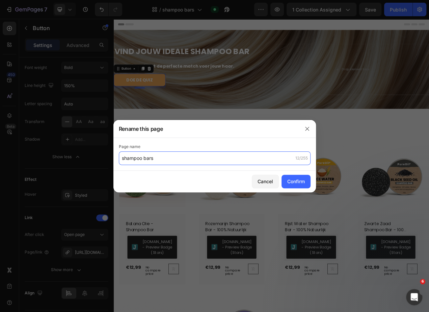
click at [188, 154] on input "shampoo bars" at bounding box center [215, 158] width 192 height 14
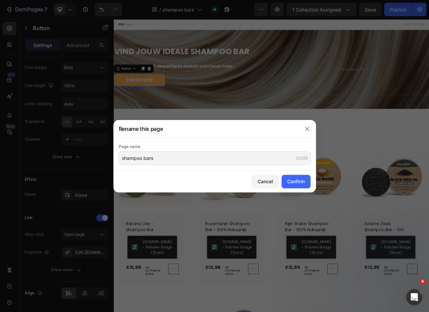
click at [402, 83] on div at bounding box center [214, 156] width 429 height 312
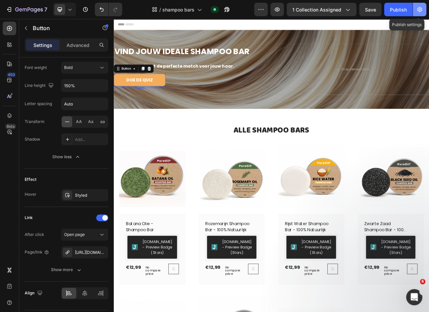
drag, startPoint x: 402, startPoint y: 0, endPoint x: 423, endPoint y: 13, distance: 24.6
click at [423, 13] on button "button" at bounding box center [420, 10] width 14 height 14
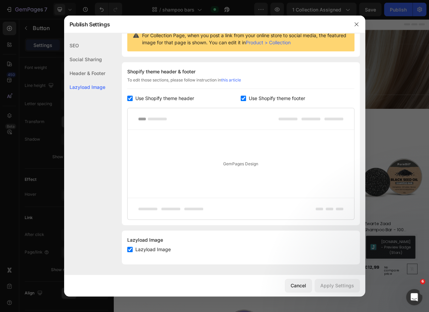
click at [100, 66] on div "Social Sharing" at bounding box center [84, 73] width 41 height 14
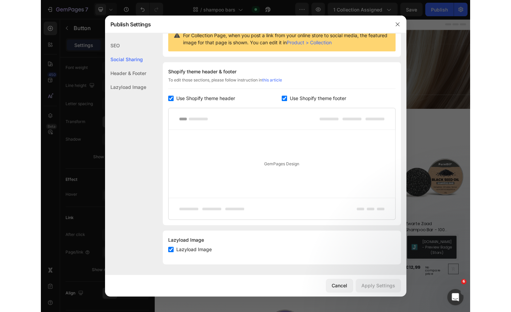
scroll to position [44, 0]
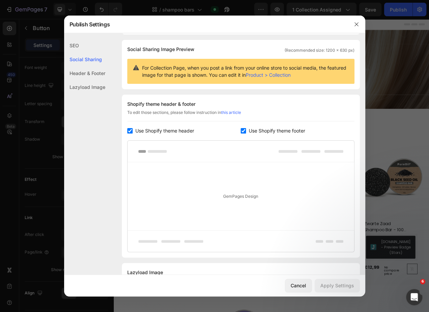
drag, startPoint x: 407, startPoint y: 83, endPoint x: 377, endPoint y: 79, distance: 30.6
click at [407, 83] on div at bounding box center [214, 156] width 429 height 312
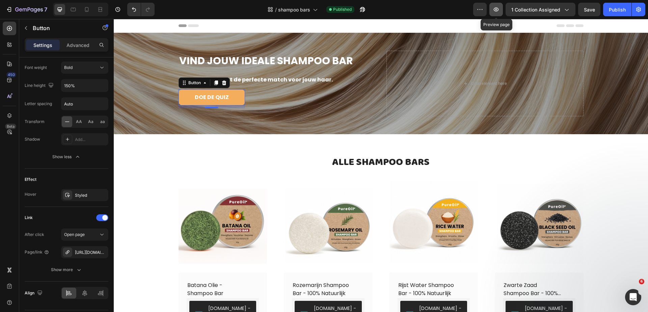
click at [500, 7] on icon "button" at bounding box center [496, 9] width 7 height 7
click at [488, 1] on div "7 Version history / shampoo bars Published Preview 1 collection assigned Save P…" at bounding box center [324, 9] width 648 height 19
click at [487, 8] on button "button" at bounding box center [481, 10] width 14 height 14
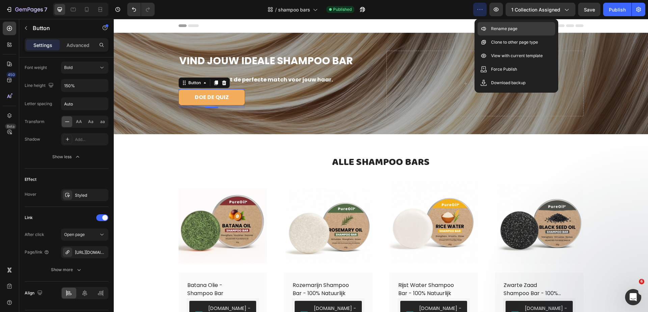
click at [491, 35] on div "Rename page" at bounding box center [517, 42] width 78 height 14
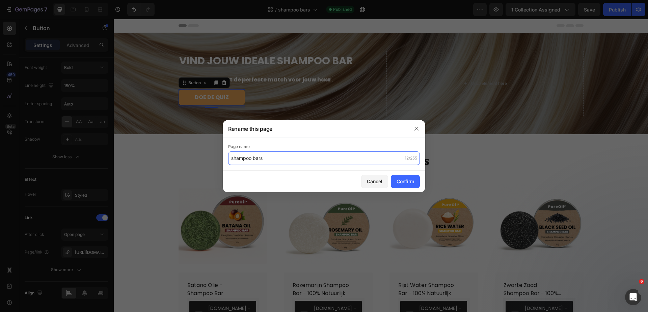
drag, startPoint x: 285, startPoint y: 156, endPoint x: 208, endPoint y: 155, distance: 77.7
click at [208, 155] on div "Rename this page Page name shampoo bars 12/255 Cancel Confirm" at bounding box center [324, 156] width 648 height 312
click at [267, 160] on input "shampoo bars" at bounding box center [324, 158] width 192 height 14
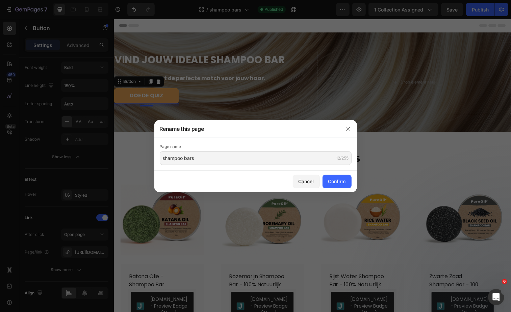
click at [315, 35] on div at bounding box center [255, 156] width 511 height 312
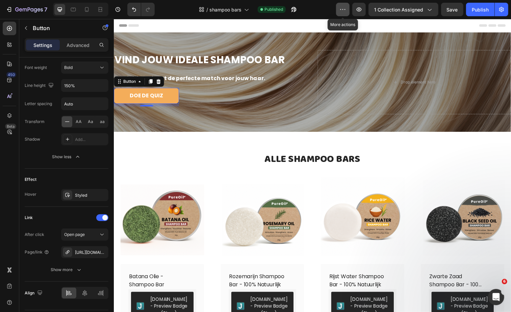
click at [340, 6] on button "button" at bounding box center [343, 10] width 14 height 14
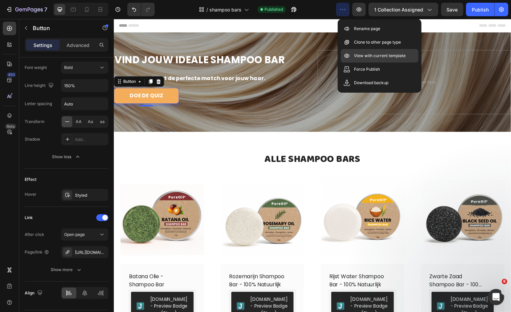
click at [396, 59] on p "View with current template" at bounding box center [380, 55] width 52 height 7
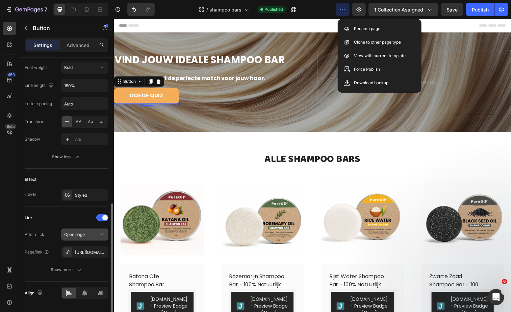
click at [86, 234] on div "Open page" at bounding box center [81, 234] width 34 height 6
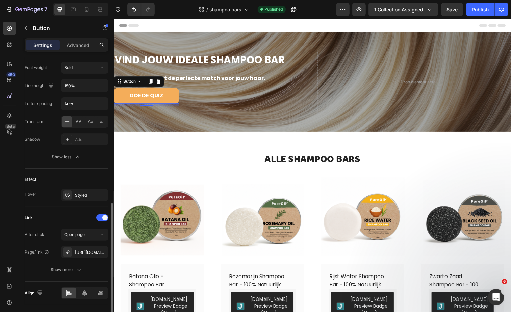
click at [61, 217] on div "Link" at bounding box center [67, 217] width 84 height 11
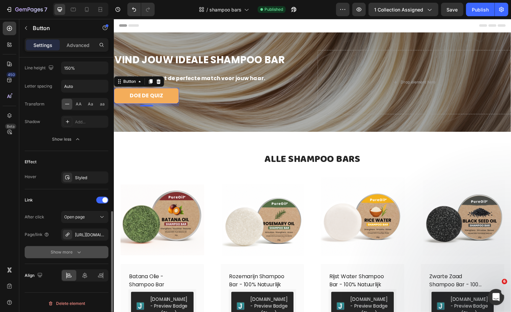
click at [74, 249] on div "Show more" at bounding box center [66, 252] width 31 height 7
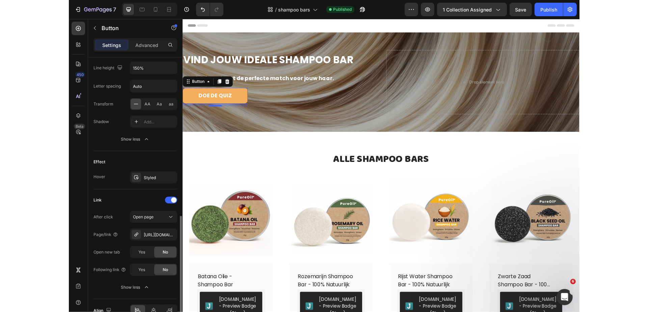
scroll to position [386, 0]
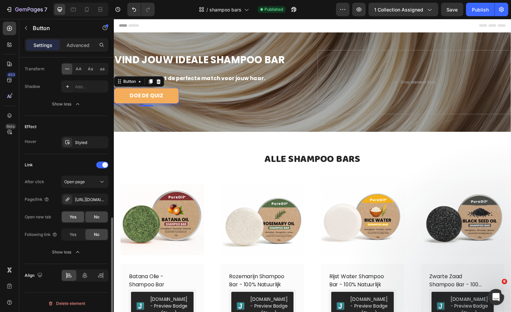
click at [74, 216] on span "Yes" at bounding box center [73, 217] width 7 height 6
click at [486, 3] on button "Publish" at bounding box center [480, 10] width 28 height 14
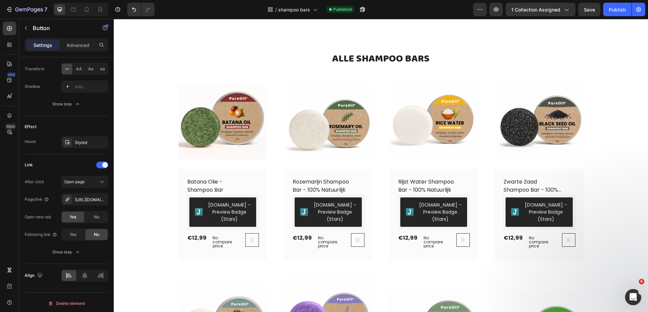
scroll to position [0, 0]
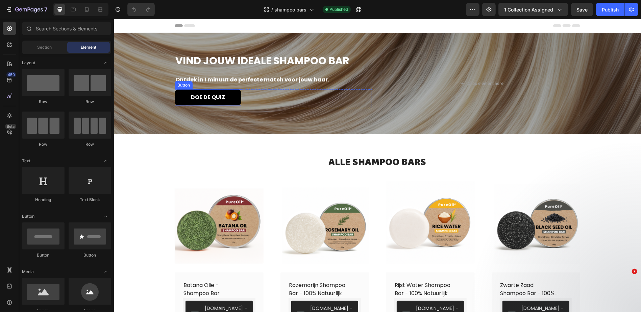
click at [234, 93] on link "DOE DE QUIZ" at bounding box center [207, 97] width 67 height 16
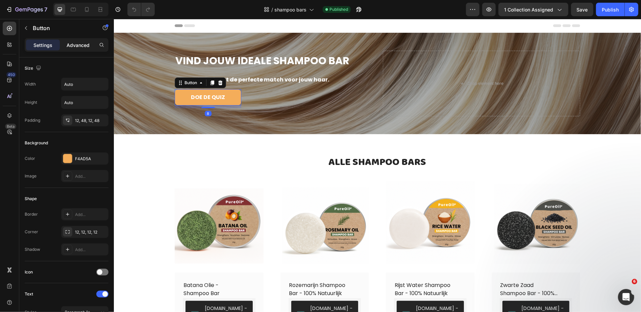
click at [92, 42] on div "Advanced" at bounding box center [78, 45] width 34 height 11
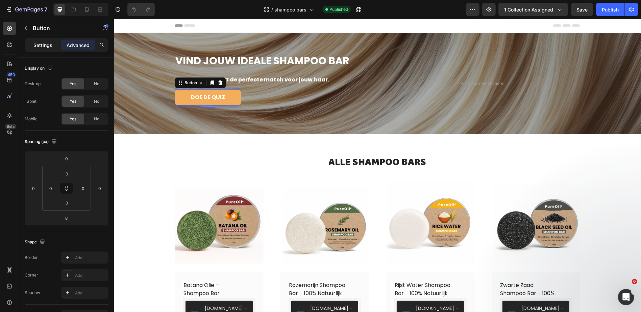
click at [54, 43] on div "Settings" at bounding box center [43, 45] width 34 height 11
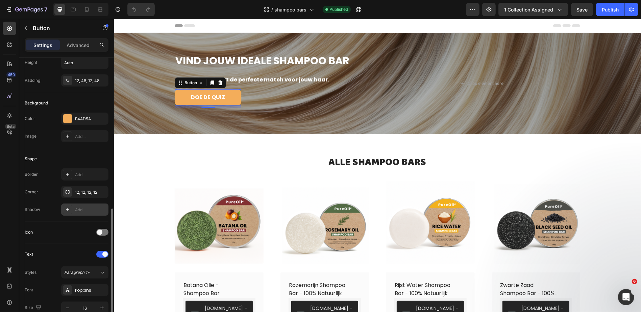
scroll to position [163, 0]
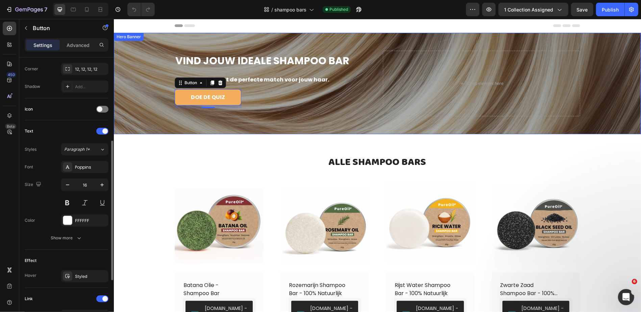
click at [151, 105] on div "Overlay" at bounding box center [376, 82] width 527 height 101
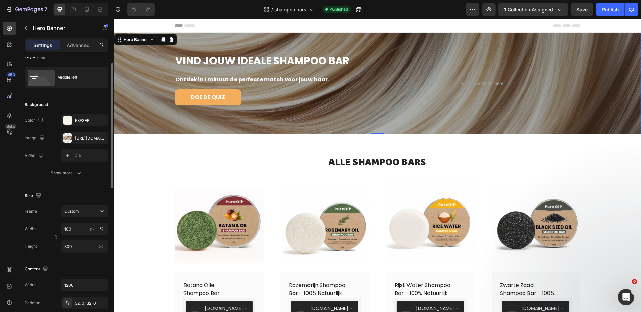
scroll to position [11, 0]
click at [66, 174] on div "Show more" at bounding box center [66, 172] width 31 height 7
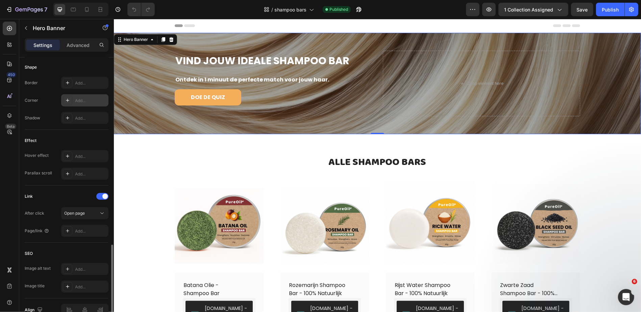
scroll to position [340, 0]
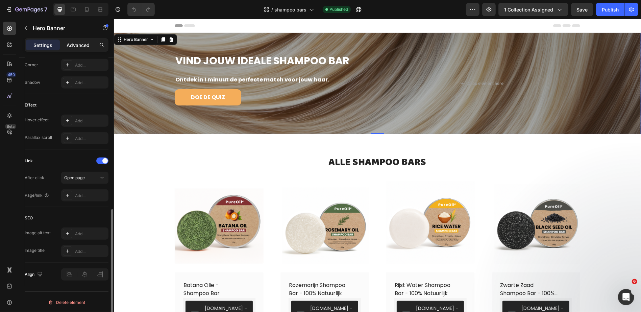
click at [76, 46] on p "Advanced" at bounding box center [78, 45] width 23 height 7
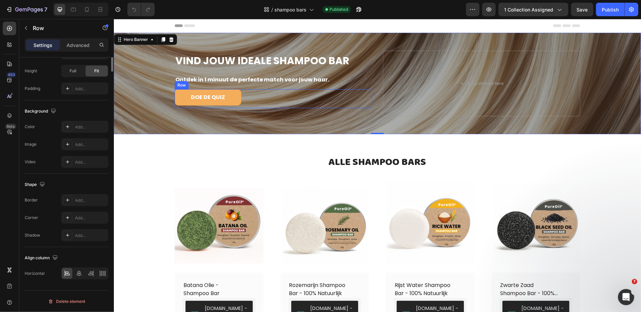
click at [256, 95] on div "DOE DE QUIZ Button Row" at bounding box center [272, 98] width 197 height 19
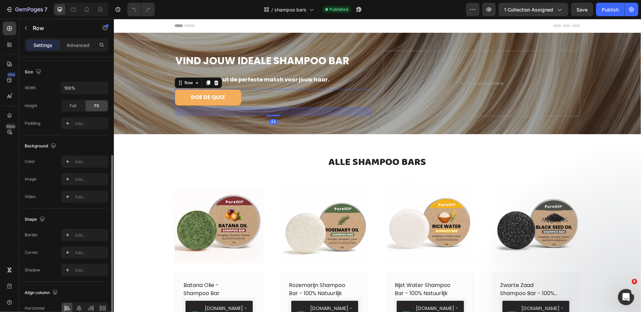
scroll to position [158, 0]
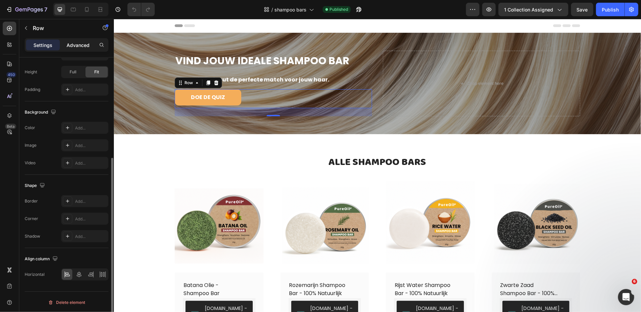
click at [82, 42] on p "Advanced" at bounding box center [78, 45] width 23 height 7
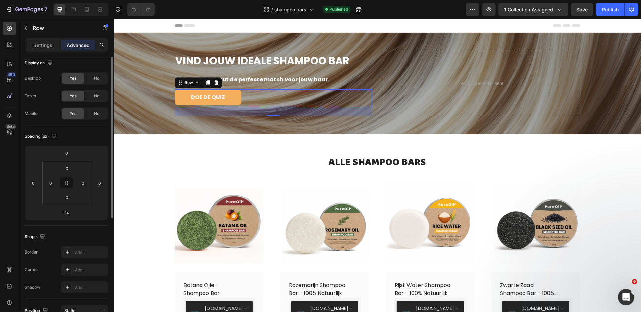
scroll to position [0, 0]
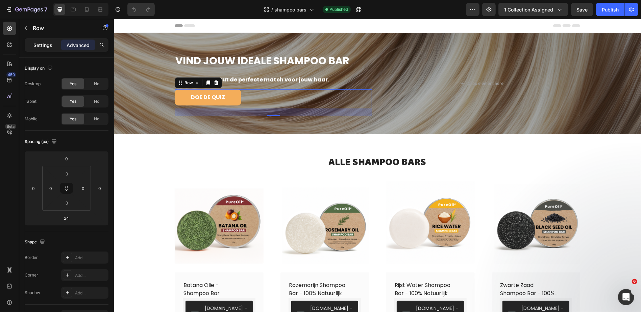
click at [36, 43] on p "Settings" at bounding box center [42, 45] width 19 height 7
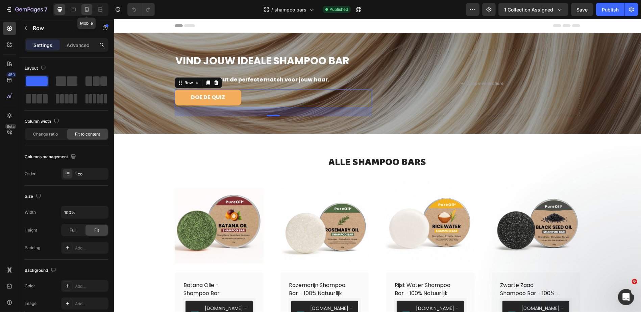
click at [87, 14] on div at bounding box center [86, 9] width 11 height 11
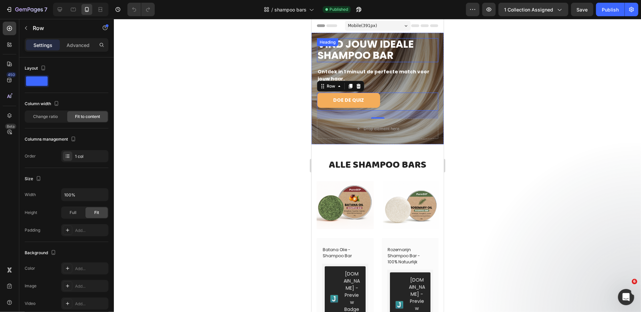
click at [428, 41] on h2 "VIND JOUW IDEALE SHAMPOO BAR" at bounding box center [376, 50] width 121 height 24
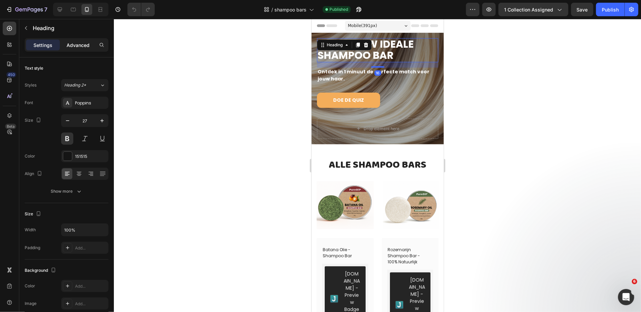
click at [82, 44] on p "Advanced" at bounding box center [78, 45] width 23 height 7
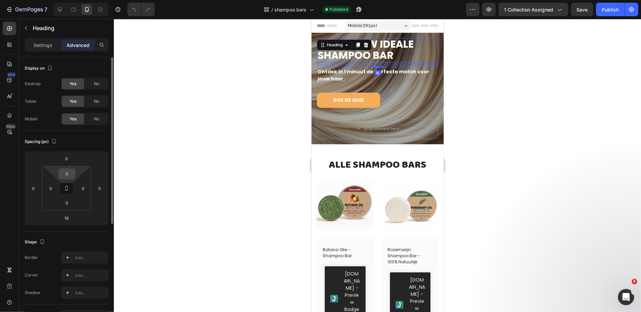
click at [68, 173] on input "0" at bounding box center [67, 174] width 14 height 10
type input "40"
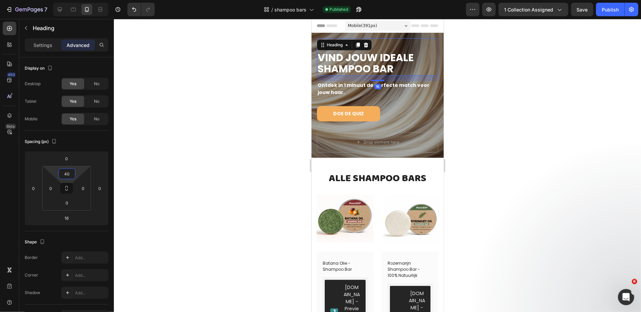
click at [230, 155] on div at bounding box center [377, 165] width 527 height 293
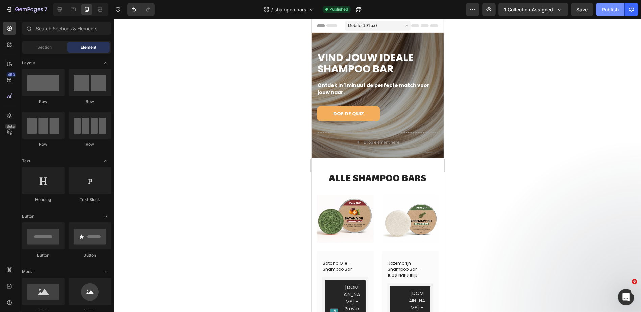
click at [613, 8] on div "Publish" at bounding box center [610, 9] width 17 height 7
click at [64, 11] on div at bounding box center [59, 9] width 11 height 11
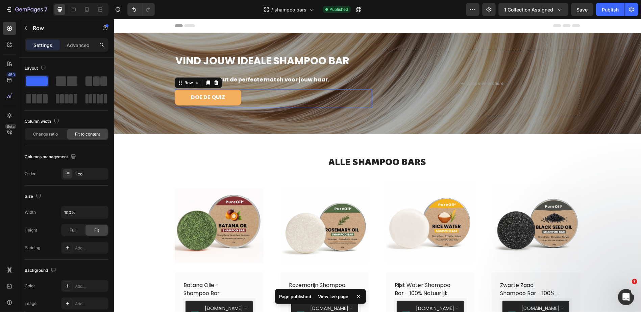
click at [261, 99] on div "DOE DE QUIZ Button Row 0" at bounding box center [272, 98] width 197 height 19
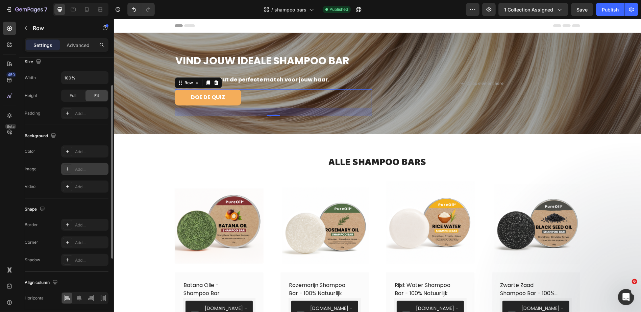
scroll to position [158, 0]
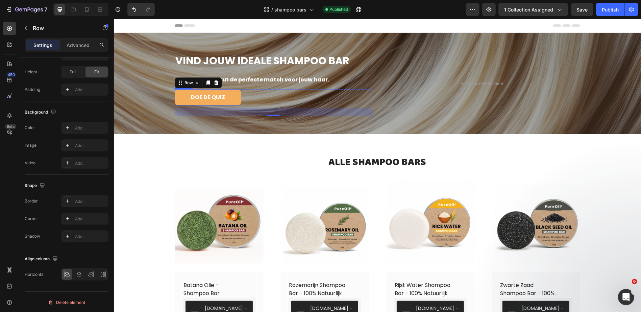
click at [240, 101] on div "DOE DE QUIZ Button" at bounding box center [207, 97] width 67 height 16
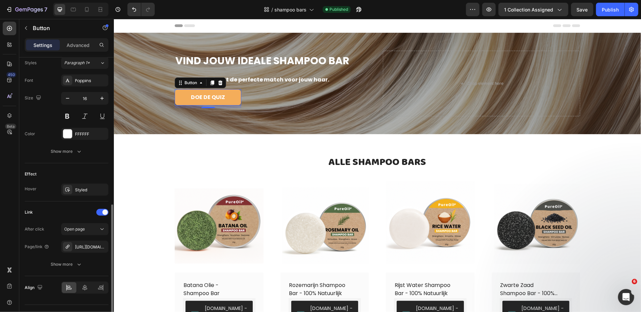
scroll to position [262, 0]
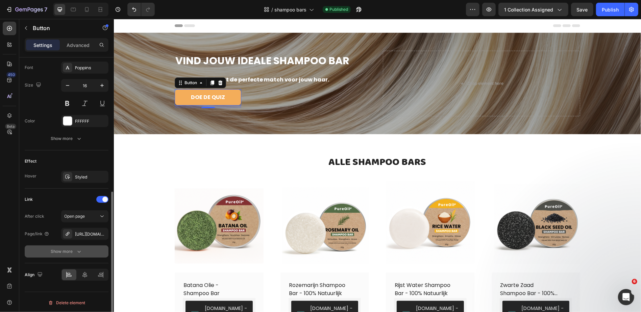
click at [64, 254] on button "Show more" at bounding box center [67, 251] width 84 height 12
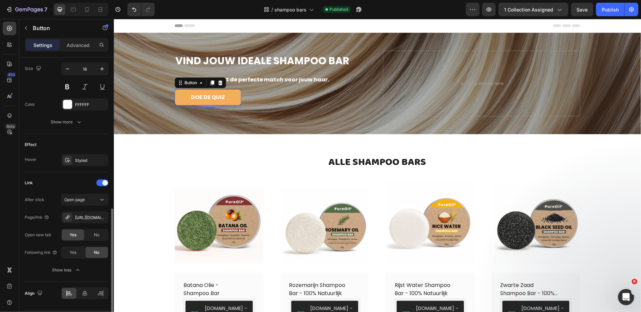
scroll to position [297, 0]
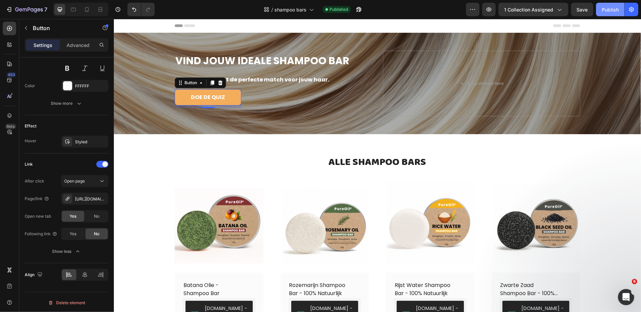
click at [611, 8] on div "Publish" at bounding box center [610, 9] width 17 height 7
